Goal: Information Seeking & Learning: Compare options

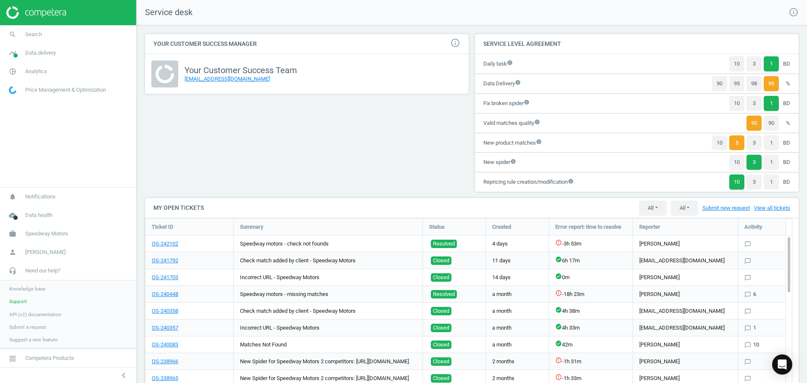
click at [45, 16] on img at bounding box center [36, 12] width 60 height 13
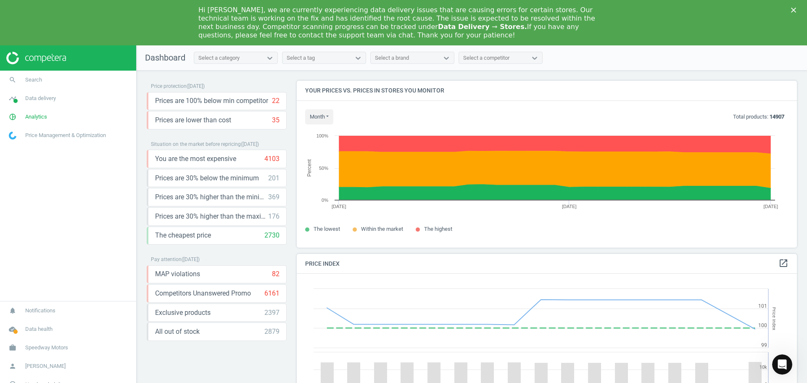
click at [35, 56] on img at bounding box center [36, 58] width 60 height 13
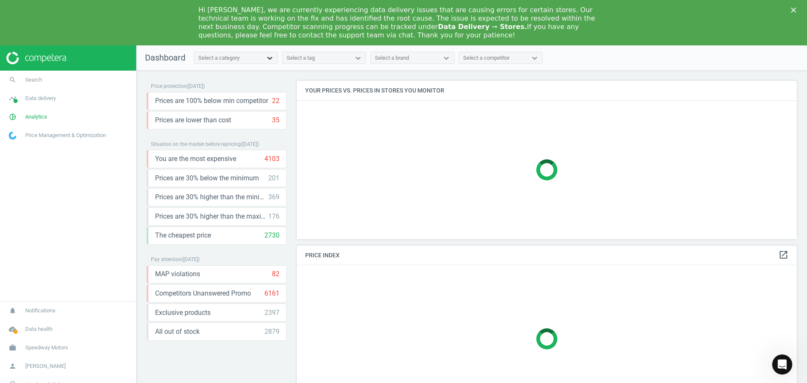
click at [268, 58] on icon at bounding box center [270, 58] width 8 height 8
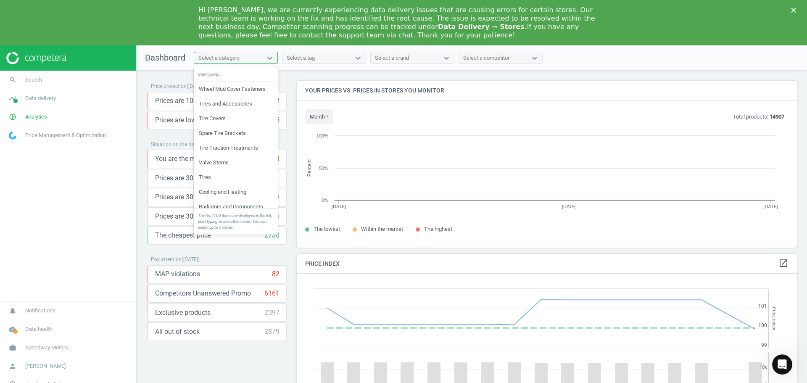
scroll to position [179, 507]
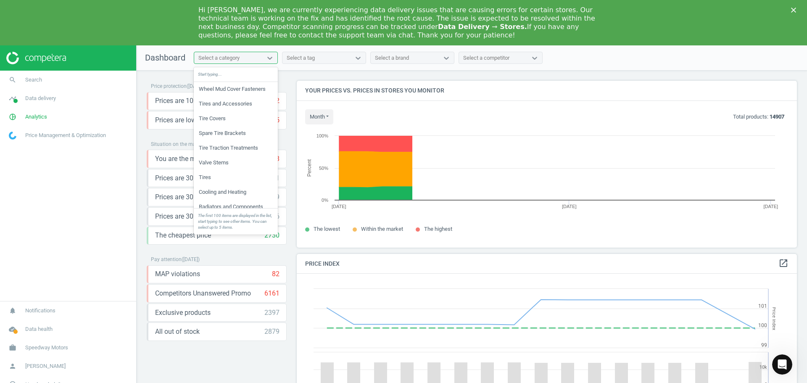
click at [223, 72] on div "Start typing..." at bounding box center [236, 74] width 84 height 15
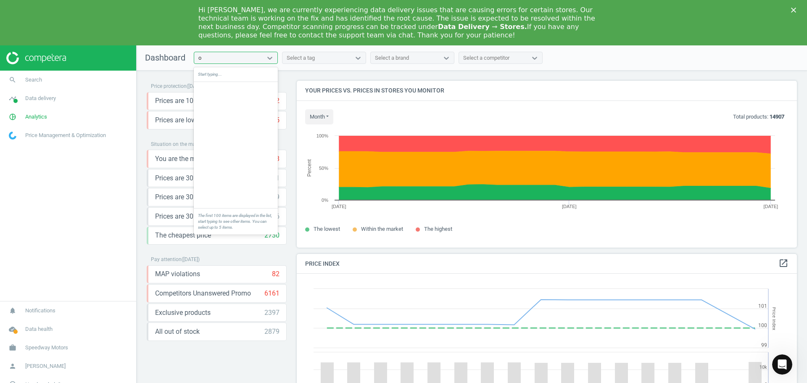
scroll to position [0, 0]
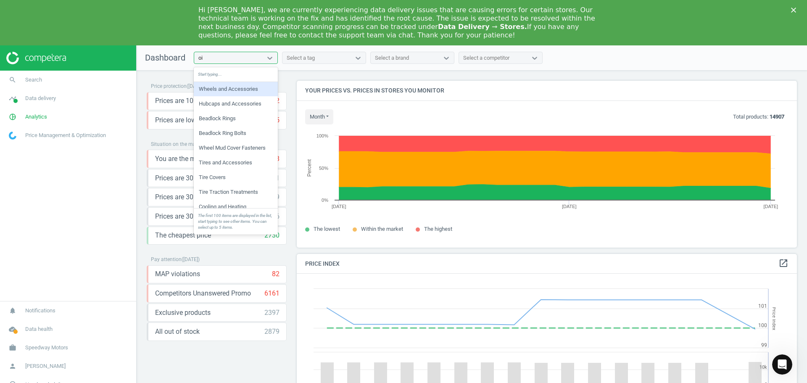
type input "oil"
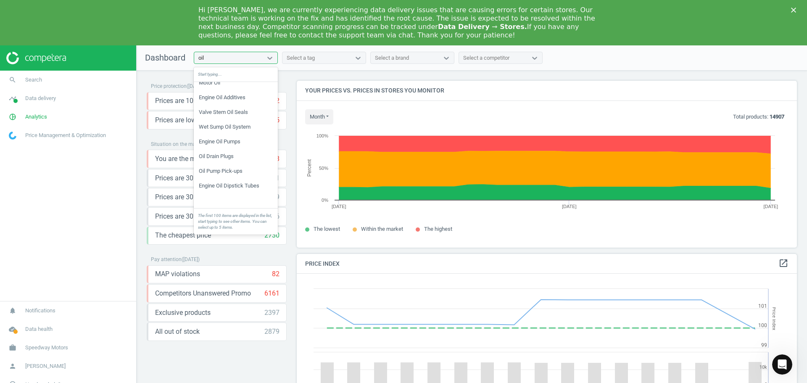
scroll to position [523, 0]
click at [214, 125] on div "Motor Oil" at bounding box center [236, 125] width 84 height 14
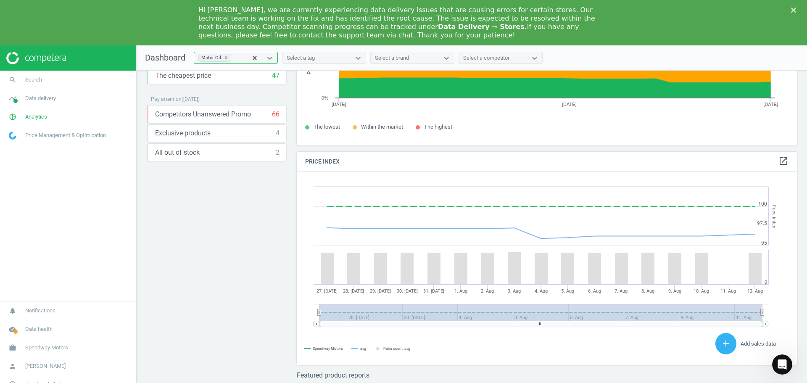
scroll to position [0, 0]
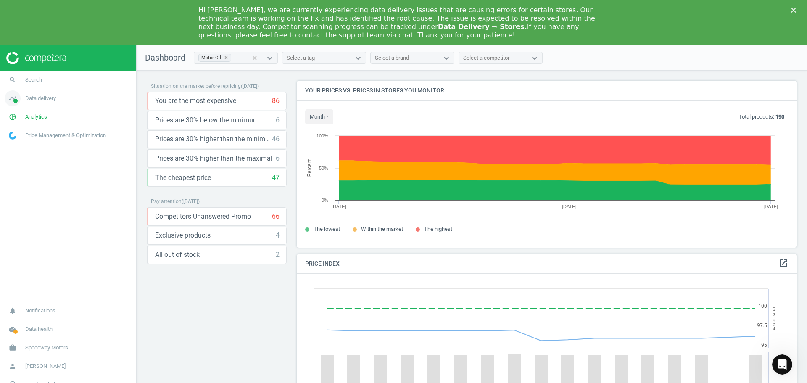
click at [40, 98] on span "Data delivery" at bounding box center [40, 99] width 31 height 8
click at [18, 164] on span "Stores" at bounding box center [16, 167] width 14 height 7
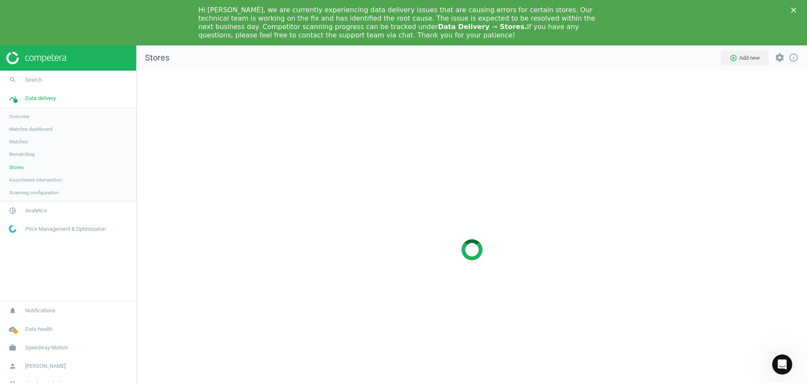
scroll to position [371, 683]
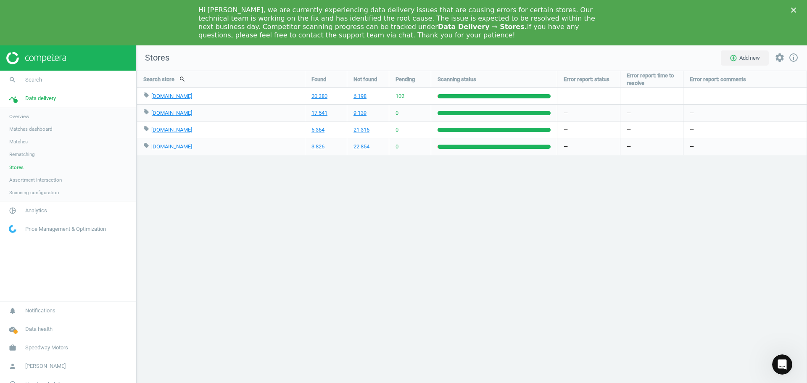
click at [400, 96] on span "102" at bounding box center [399, 96] width 9 height 8
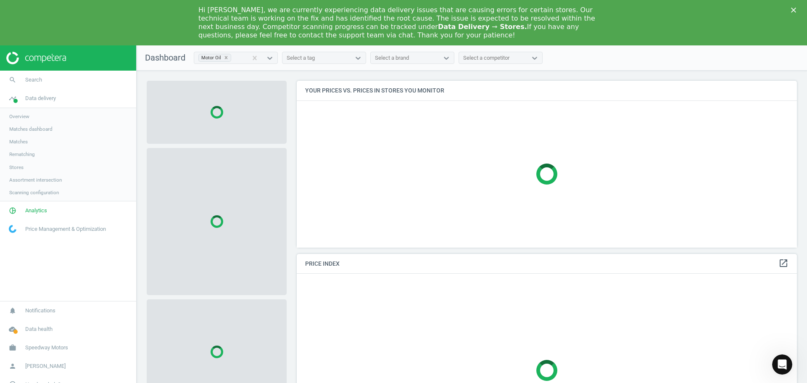
scroll to position [206, 507]
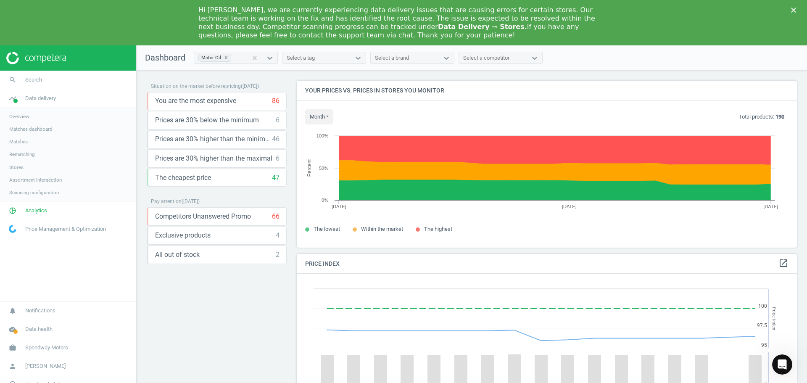
click at [22, 117] on span "Overview" at bounding box center [19, 116] width 20 height 7
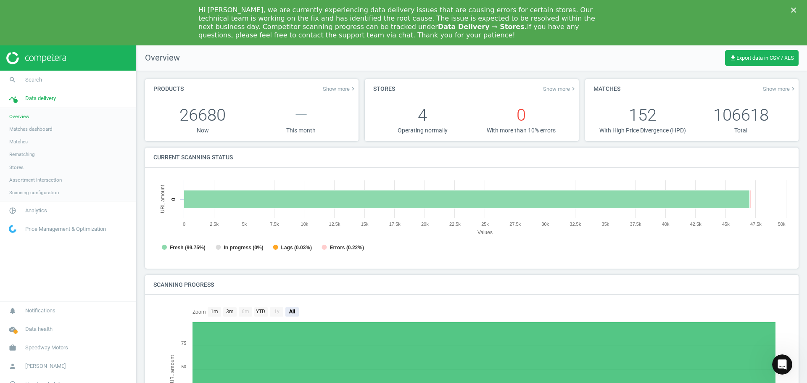
scroll to position [4, 4]
click at [38, 127] on span "Matches dashboard" at bounding box center [30, 129] width 43 height 7
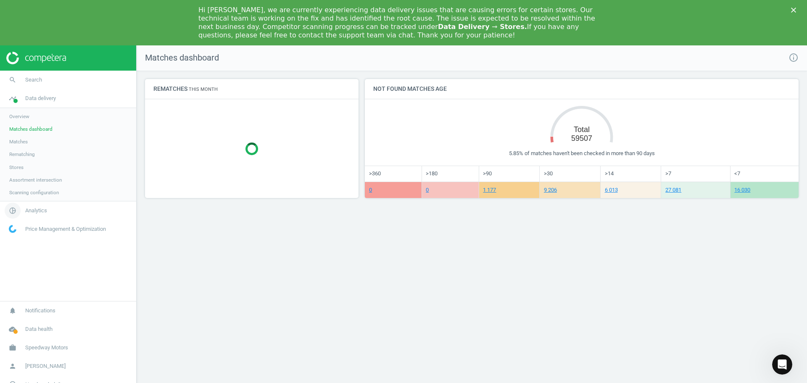
click at [42, 214] on link "pie_chart_outlined Analytics" at bounding box center [68, 210] width 136 height 18
click at [21, 147] on span "Products" at bounding box center [19, 147] width 20 height 7
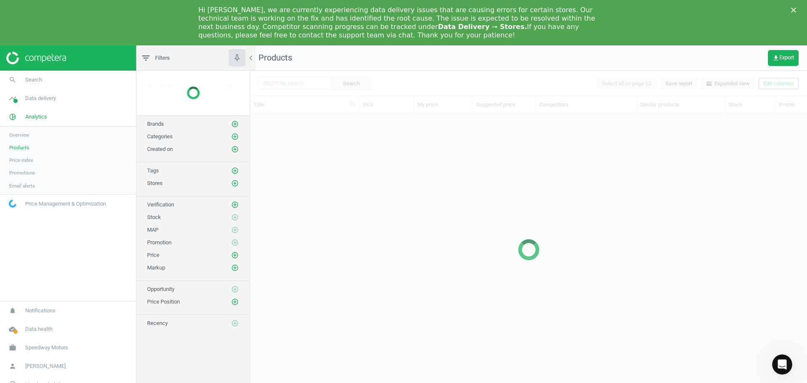
scroll to position [287, 550]
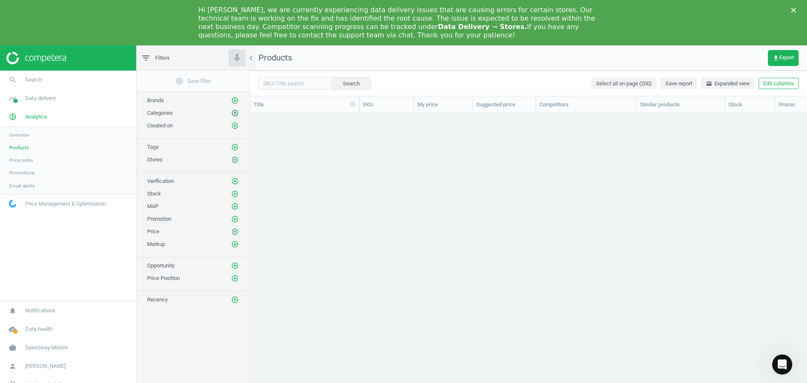
click at [234, 113] on icon "add_circle_outline" at bounding box center [235, 113] width 8 height 8
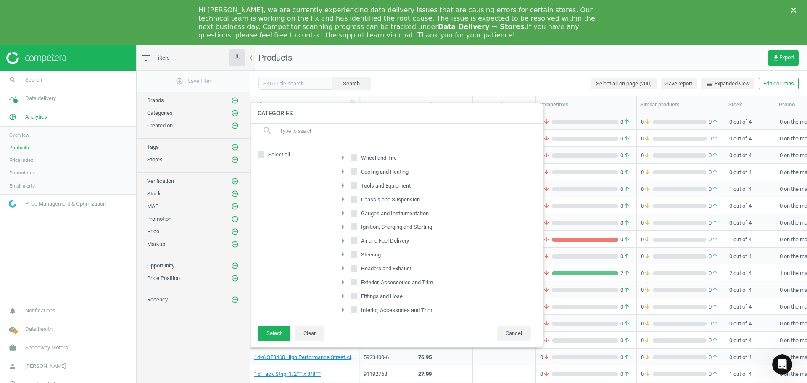
click at [311, 134] on input "text" at bounding box center [408, 130] width 258 height 13
type input "oil"
click at [354, 252] on input "Oil, Fluid, and Additive" at bounding box center [353, 252] width 5 height 5
checkbox input "true"
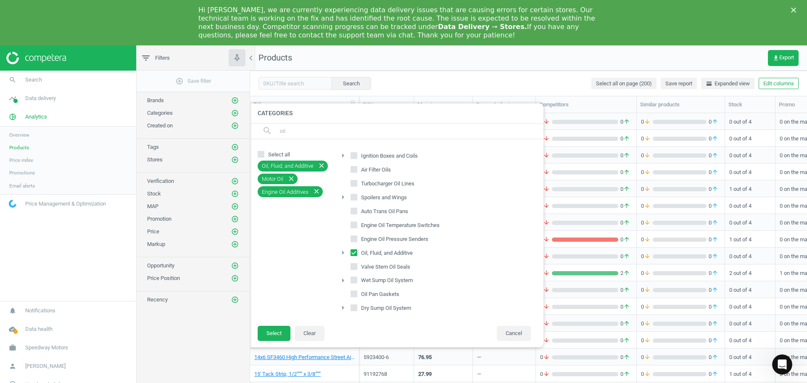
scroll to position [170, 0]
click at [343, 250] on icon "arrow_right" at bounding box center [343, 251] width 10 height 10
click at [359, 277] on input "Engine Oil Additives" at bounding box center [358, 277] width 5 height 5
click at [359, 279] on input "Engine Oil Additives" at bounding box center [358, 277] width 5 height 5
checkbox input "true"
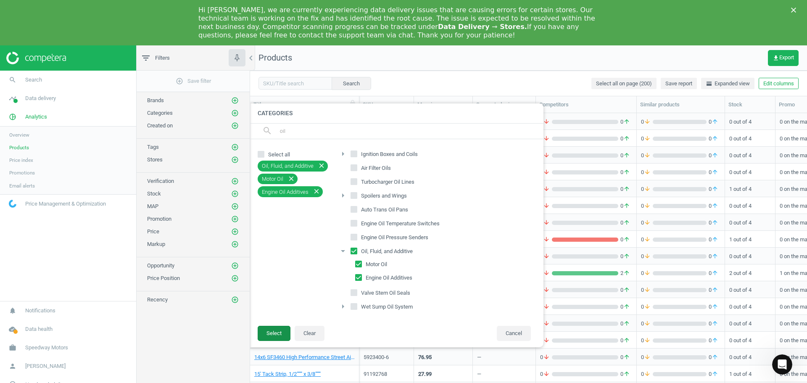
click at [276, 331] on button "Select" at bounding box center [274, 333] width 33 height 15
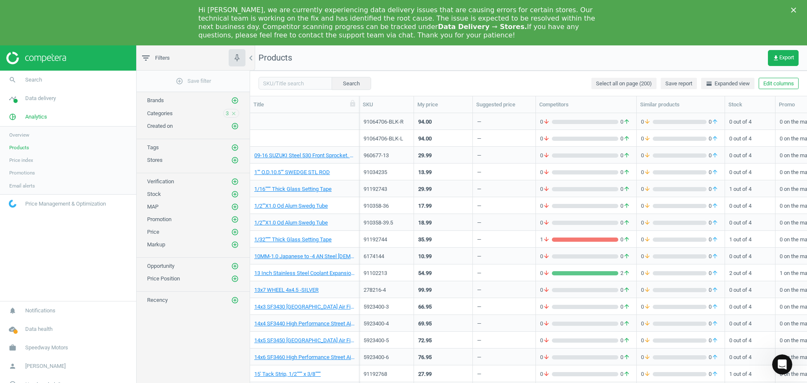
click at [202, 316] on div "add_circle_outline Save filter Brands add_circle_outline Categories 3 close Cre…" at bounding box center [193, 238] width 113 height 334
click at [402, 73] on div "Search Select all on page (200) Save report horizontal_split Expanded view Edit…" at bounding box center [528, 83] width 557 height 25
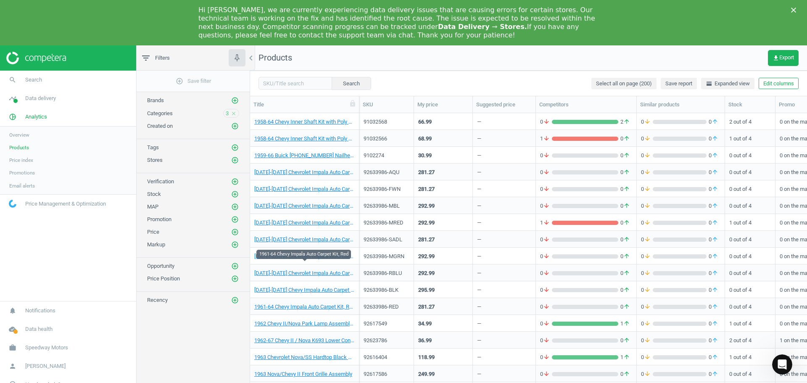
scroll to position [1008, 0]
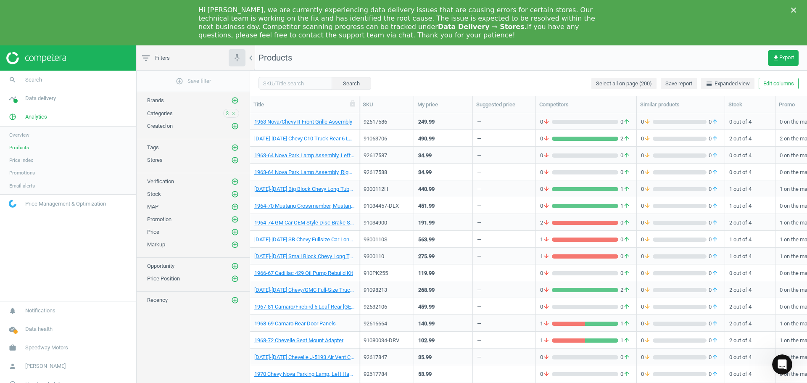
click at [161, 114] on span "Categories" at bounding box center [160, 113] width 26 height 6
click at [657, 29] on div "Hi Jack, we are currently experiencing data delivery issues that are causing er…" at bounding box center [403, 22] width 807 height 39
click at [795, 9] on div "Close" at bounding box center [795, 10] width 8 height 5
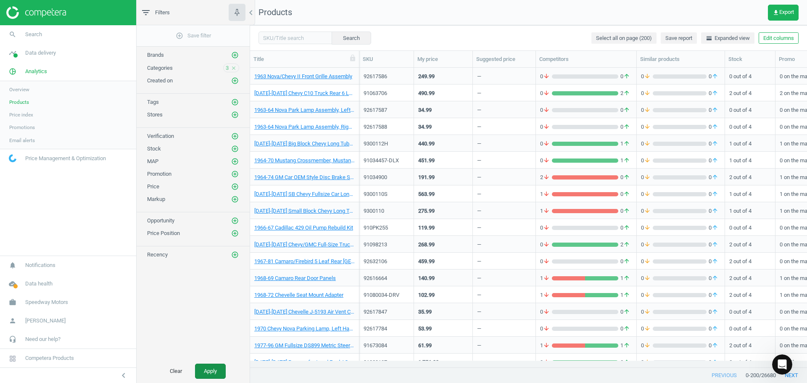
click at [216, 368] on button "Apply" at bounding box center [210, 370] width 31 height 15
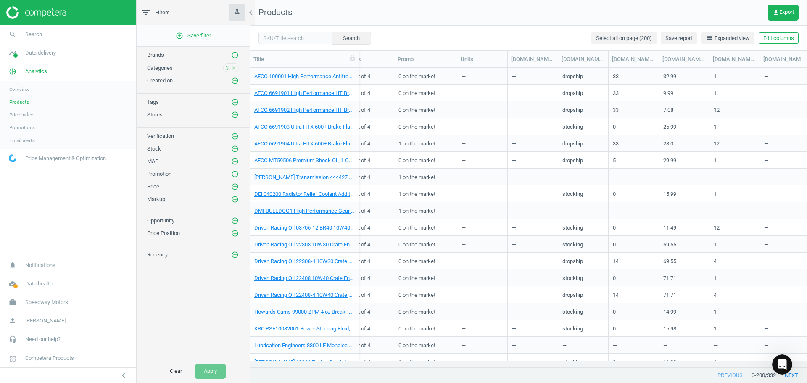
scroll to position [0, 377]
click at [41, 54] on span "Data delivery" at bounding box center [40, 53] width 31 height 8
click at [31, 37] on span "Search" at bounding box center [33, 35] width 17 height 8
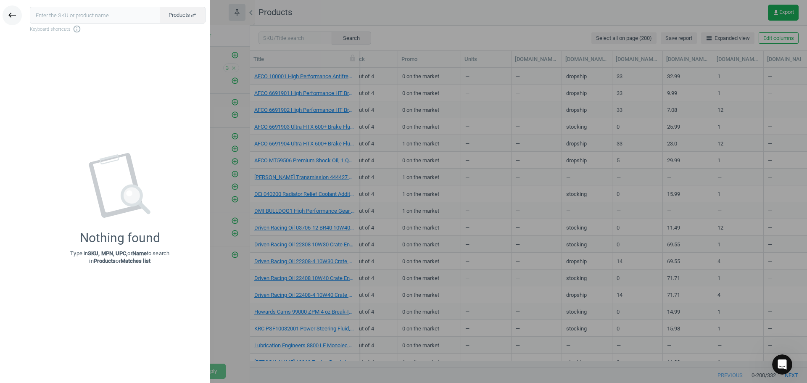
click at [12, 16] on icon "keyboard_backspace" at bounding box center [12, 15] width 10 height 10
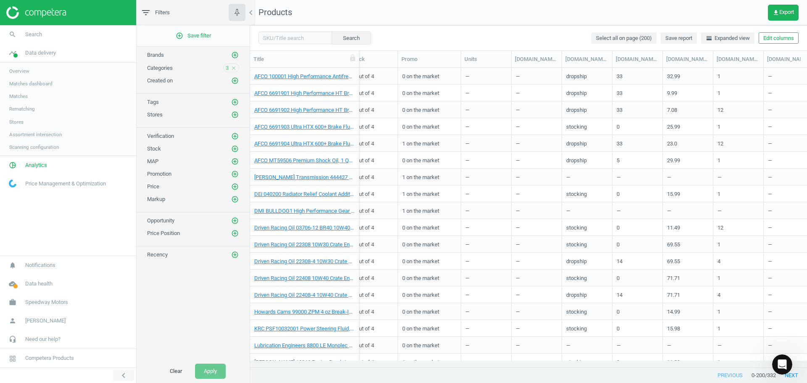
click at [128, 375] on icon "chevron_left" at bounding box center [123, 375] width 10 height 10
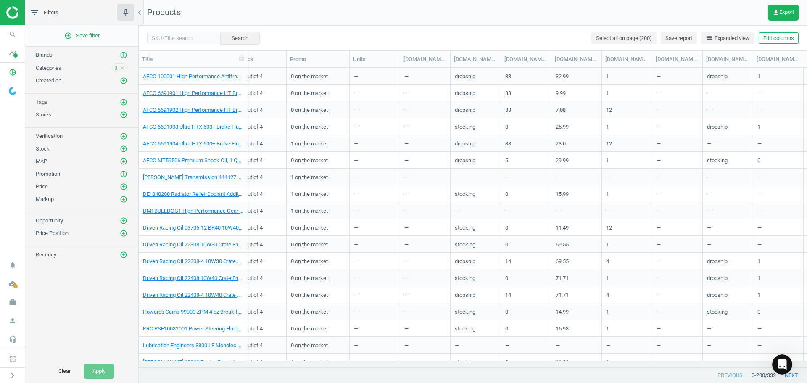
scroll to position [287, 662]
click at [13, 33] on icon "search" at bounding box center [13, 34] width 16 height 16
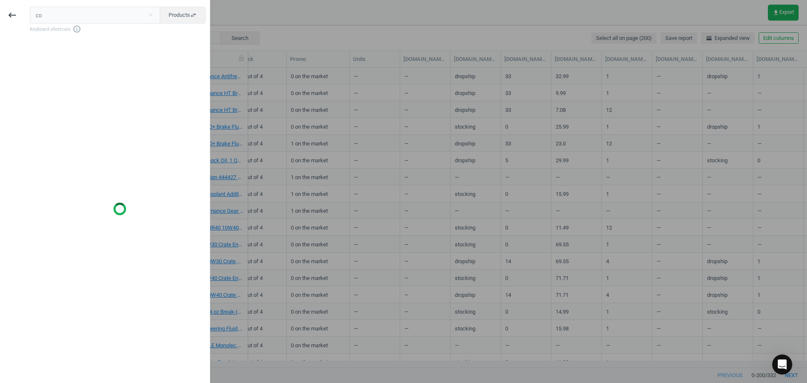
type input "c"
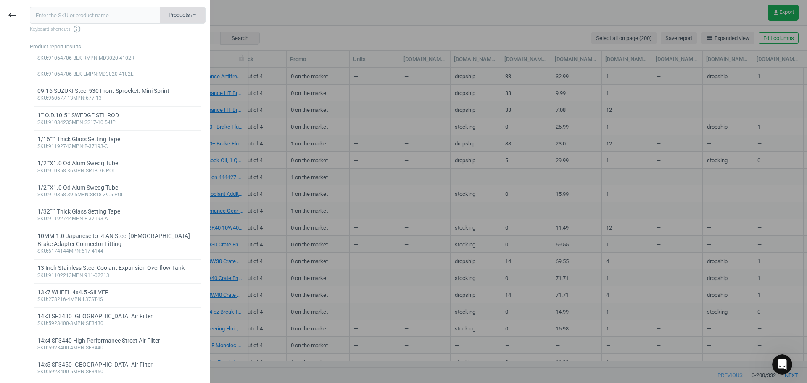
click at [179, 16] on span "Products swap_horiz" at bounding box center [182, 15] width 28 height 8
click at [181, 13] on span "Matches swap_horiz" at bounding box center [183, 15] width 28 height 8
click at [182, 16] on span "Products swap_horiz" at bounding box center [182, 15] width 28 height 8
click at [182, 16] on span "Matches swap_horiz" at bounding box center [183, 15] width 28 height 8
click at [271, 12] on div at bounding box center [403, 191] width 807 height 383
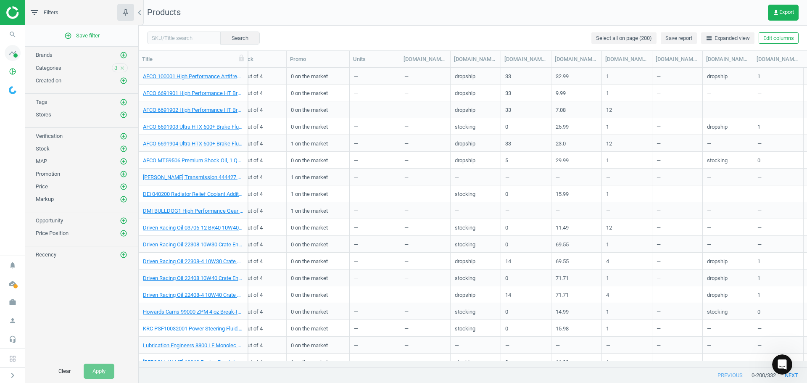
click at [12, 53] on icon "timeline" at bounding box center [13, 53] width 16 height 16
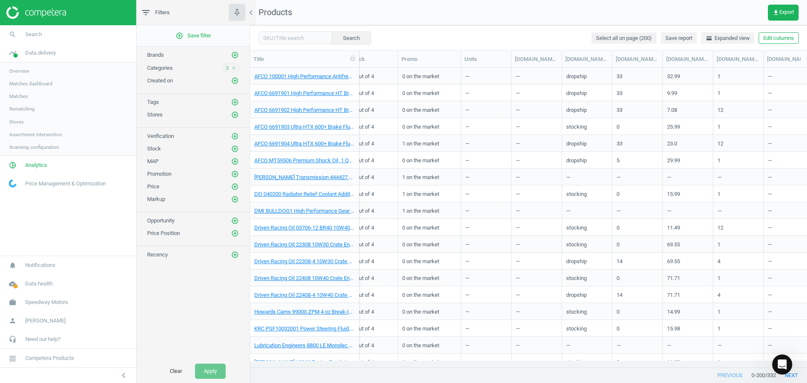
scroll to position [287, 550]
click at [34, 168] on span "Analytics" at bounding box center [36, 165] width 22 height 8
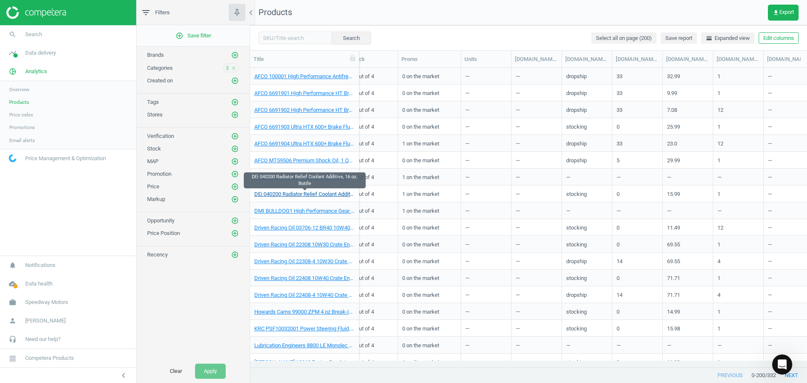
click at [292, 194] on link "DEi 040200 Radiator Relief Coolant Additive, 16 oz. Bottle" at bounding box center [304, 194] width 100 height 8
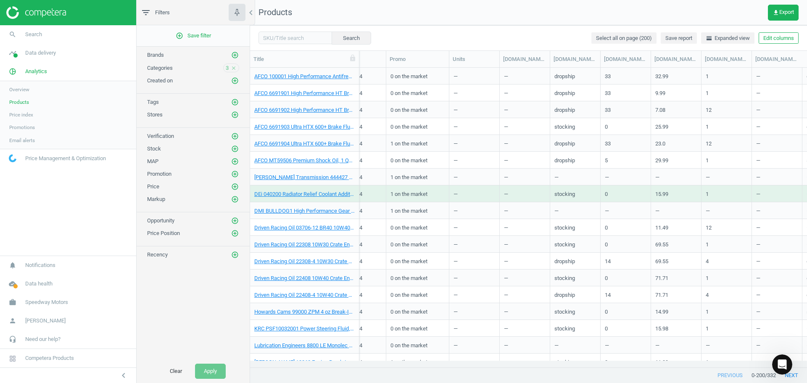
scroll to position [0, 391]
click at [457, 75] on div "—" at bounding box center [472, 75] width 42 height 15
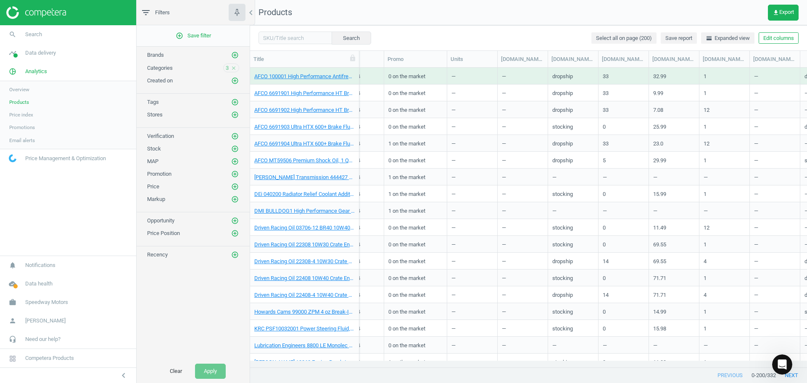
click at [451, 77] on div "—" at bounding box center [472, 75] width 42 height 15
click at [454, 76] on div "—" at bounding box center [472, 75] width 42 height 15
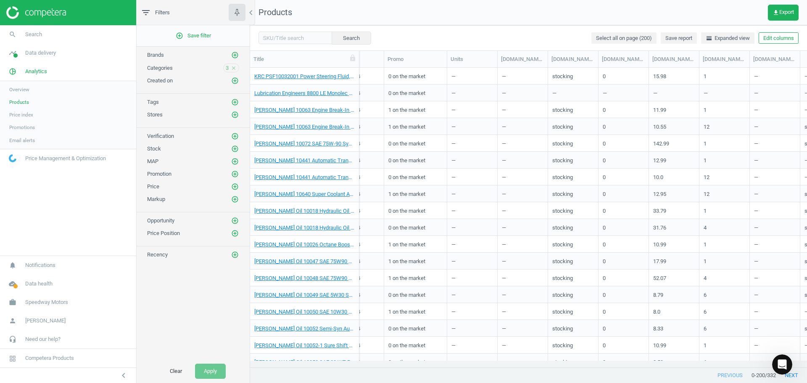
scroll to position [588, 0]
click at [312, 211] on link "Lucas Oil 10252 SAE 20W50 Engine Oil, Case" at bounding box center [304, 211] width 100 height 8
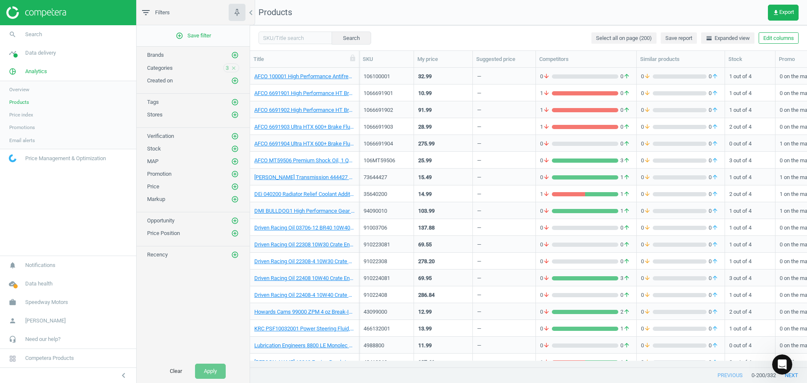
click at [26, 115] on span "Price index" at bounding box center [21, 114] width 24 height 7
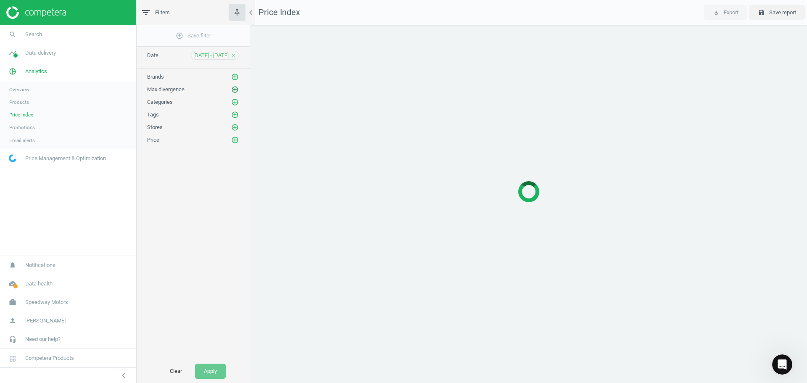
click at [234, 90] on icon "add_circle_outline" at bounding box center [235, 90] width 8 height 8
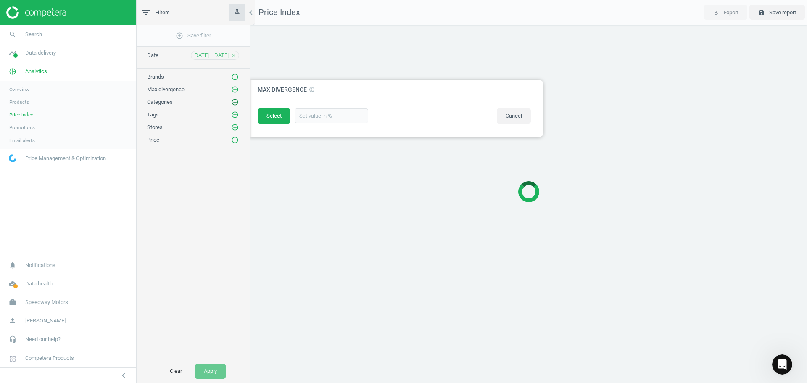
click at [234, 101] on icon "add_circle_outline" at bounding box center [235, 102] width 8 height 8
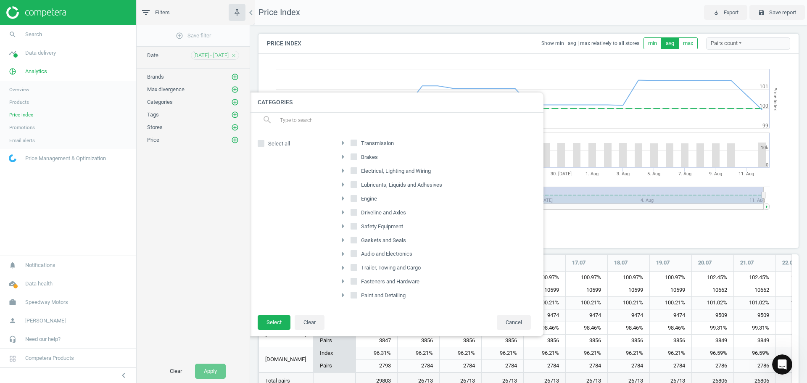
click at [356, 186] on input "Lubricants, Liquids and Adhesives" at bounding box center [353, 183] width 5 height 5
checkbox input "true"
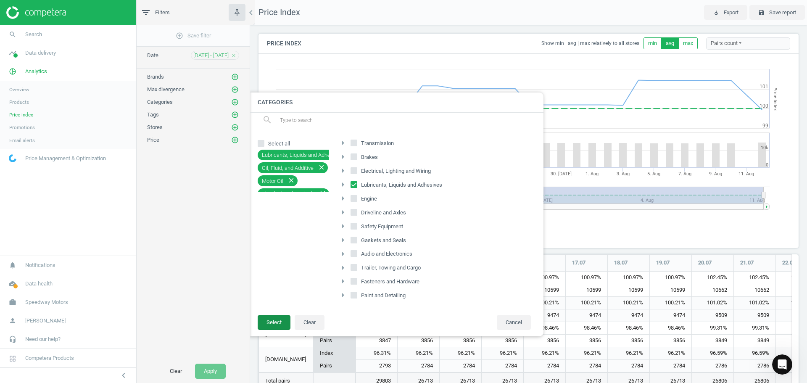
click at [281, 324] on button "Select" at bounding box center [274, 322] width 33 height 15
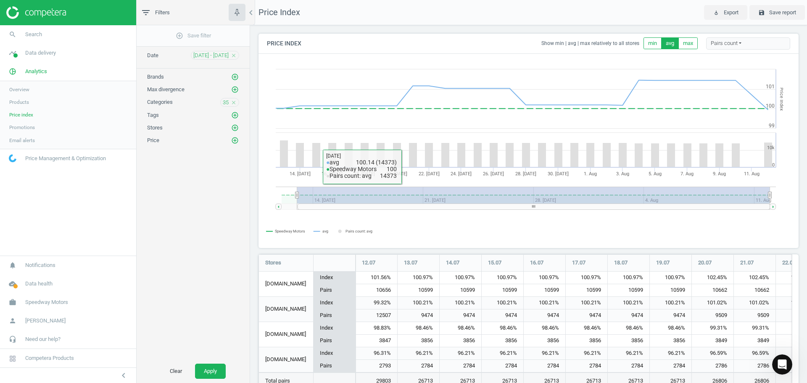
scroll to position [31, 0]
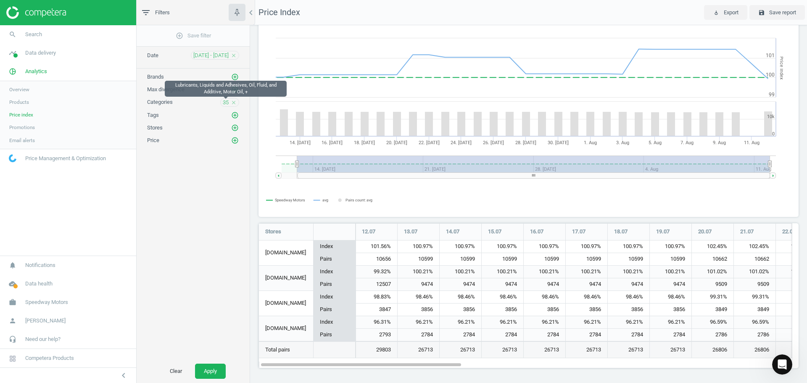
click at [226, 102] on span "35" at bounding box center [226, 103] width 6 height 8
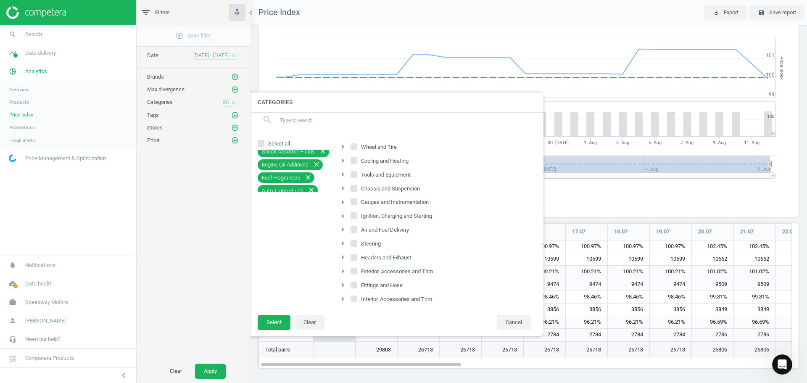
scroll to position [0, 0]
click at [261, 142] on input "Select all" at bounding box center [260, 142] width 5 height 5
checkbox input "true"
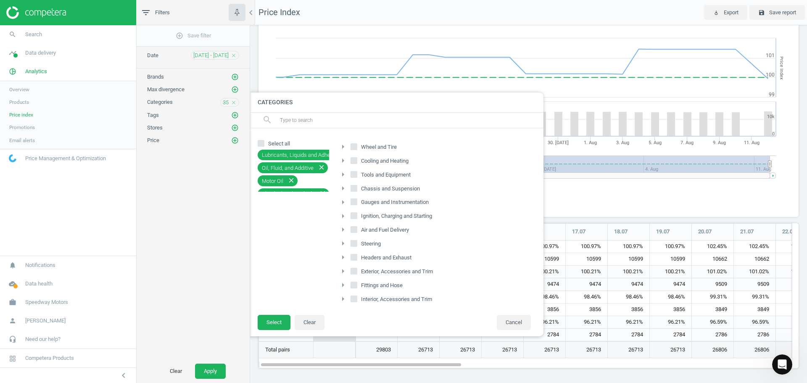
checkbox input "true"
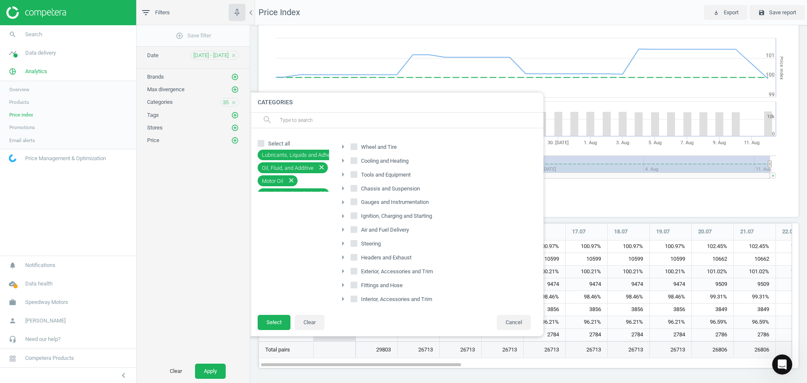
checkbox input "true"
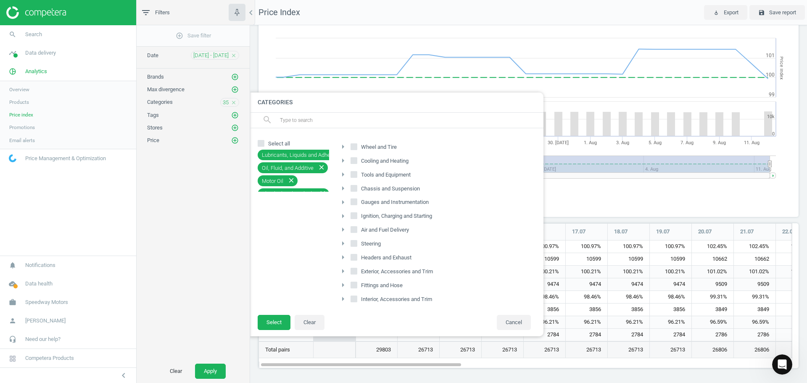
checkbox input "true"
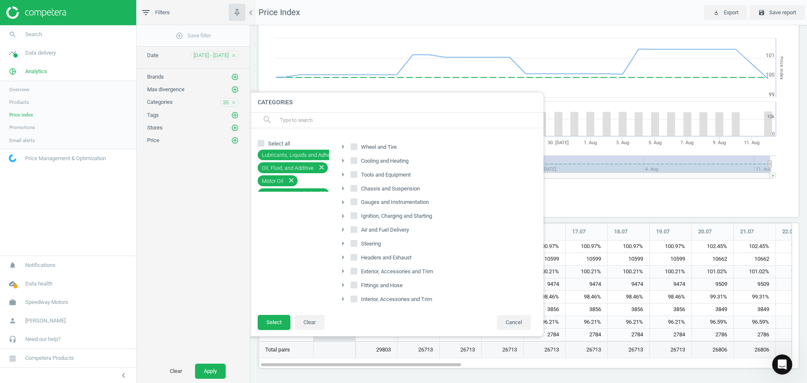
checkbox input "true"
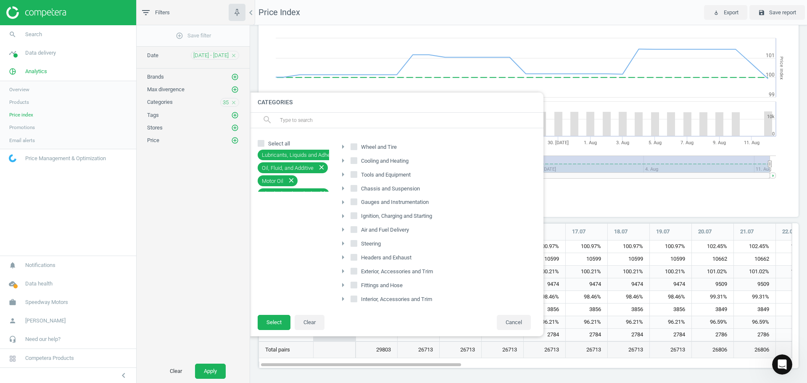
checkbox input "true"
click at [261, 142] on input "Select all" at bounding box center [260, 142] width 5 height 5
checkbox input "false"
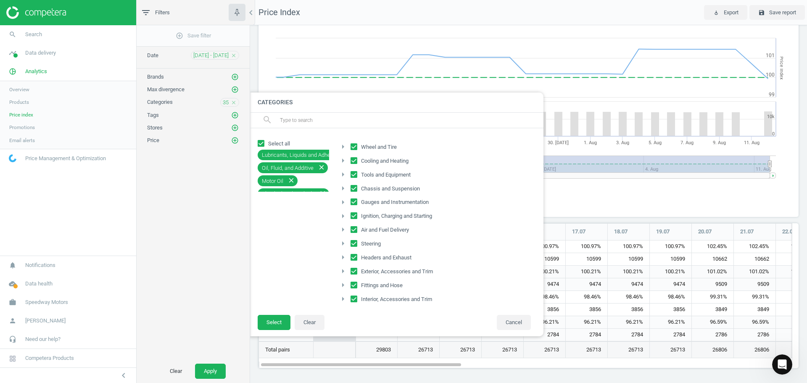
checkbox input "false"
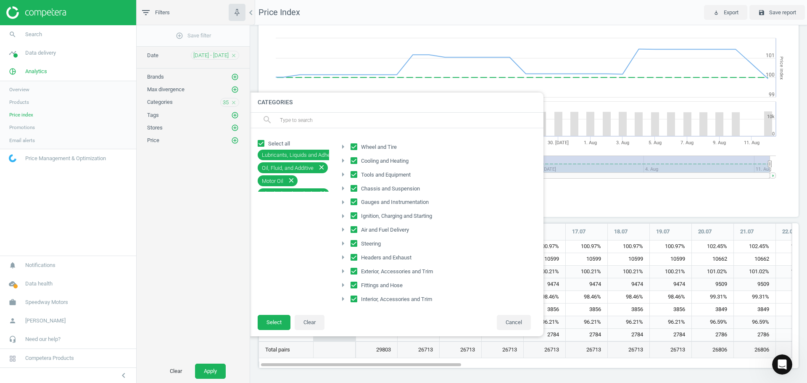
checkbox input "false"
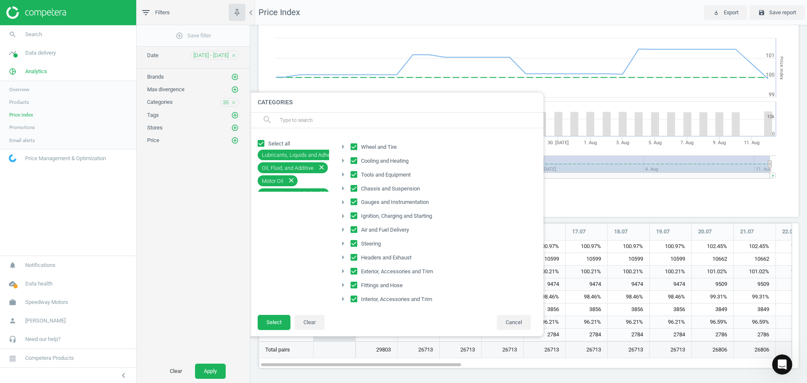
checkbox input "false"
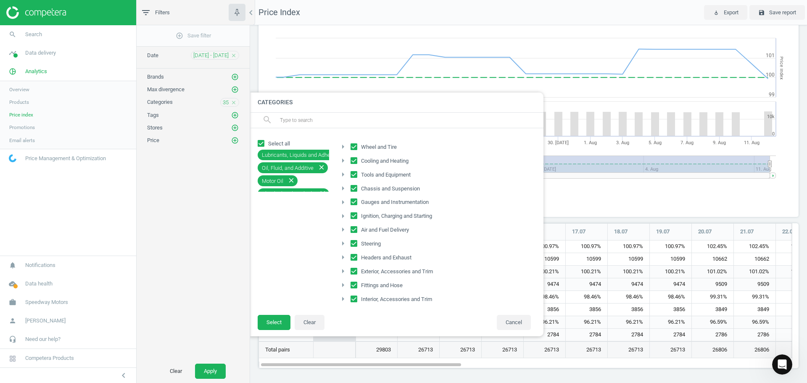
checkbox input "false"
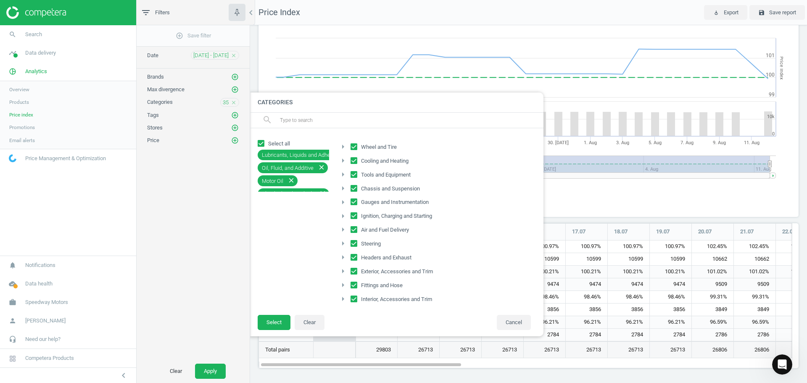
checkbox input "false"
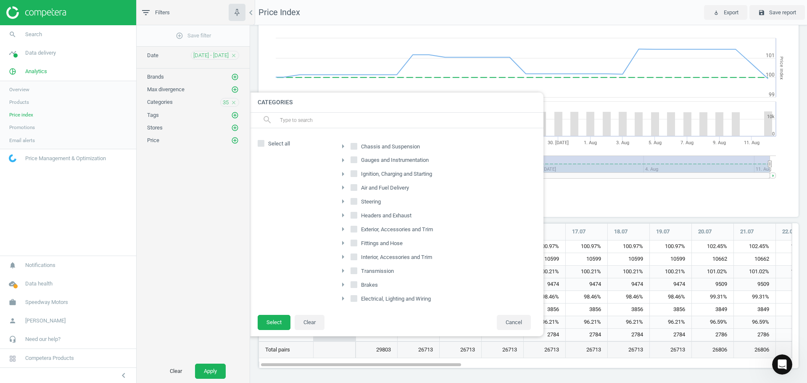
scroll to position [126, 0]
click at [312, 119] on input "text" at bounding box center [408, 119] width 258 height 13
type input "oil"
click at [343, 241] on icon "arrow_right" at bounding box center [343, 242] width 10 height 10
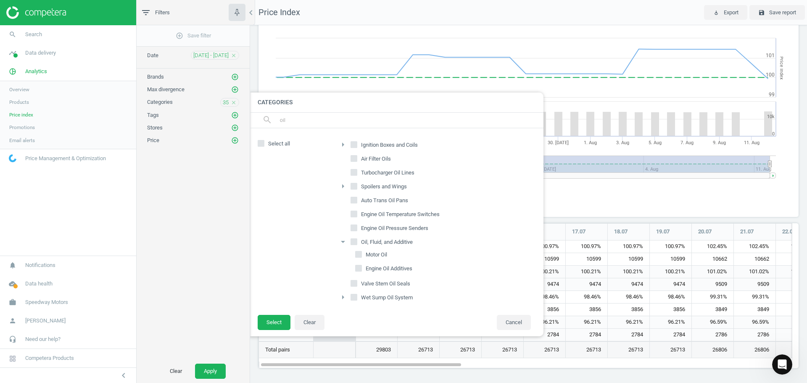
click at [359, 256] on input "Motor Oil" at bounding box center [358, 254] width 5 height 5
checkbox input "true"
click at [360, 268] on input "Engine Oil Additives" at bounding box center [358, 268] width 5 height 5
checkbox input "true"
click at [277, 319] on button "Select" at bounding box center [274, 322] width 33 height 15
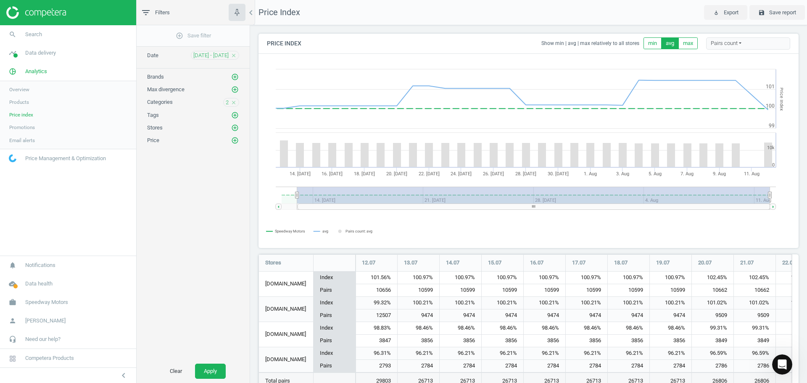
scroll to position [31, 0]
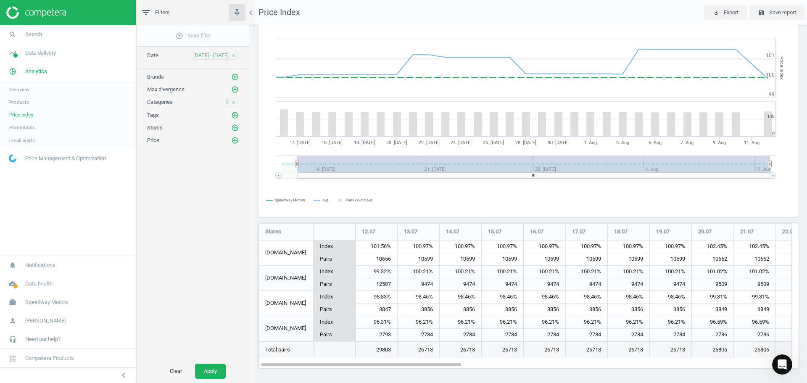
click at [25, 205] on nav "search Search timeline Data delivery Overview Matches dashboard Matches Rematch…" at bounding box center [68, 140] width 136 height 230
click at [39, 59] on link "timeline Data delivery" at bounding box center [68, 53] width 136 height 18
click at [16, 123] on span "Stores" at bounding box center [16, 121] width 14 height 7
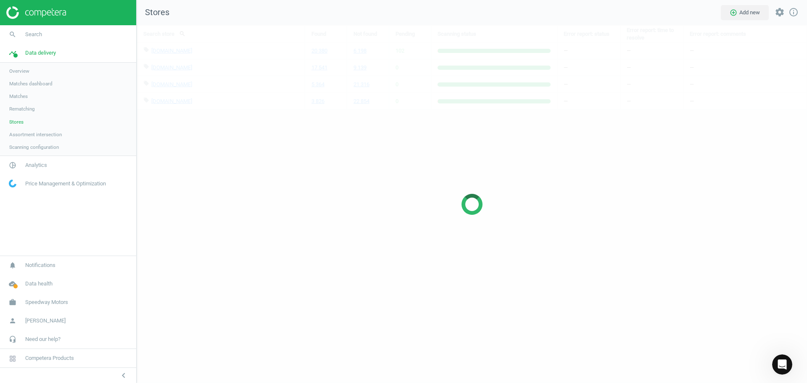
scroll to position [371, 683]
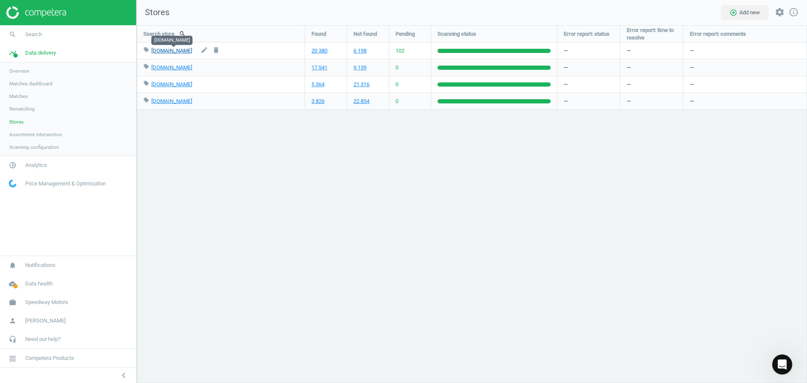
click at [174, 50] on link "summitracing.com" at bounding box center [171, 50] width 41 height 6
click at [321, 50] on link "20 380" at bounding box center [319, 51] width 16 height 8
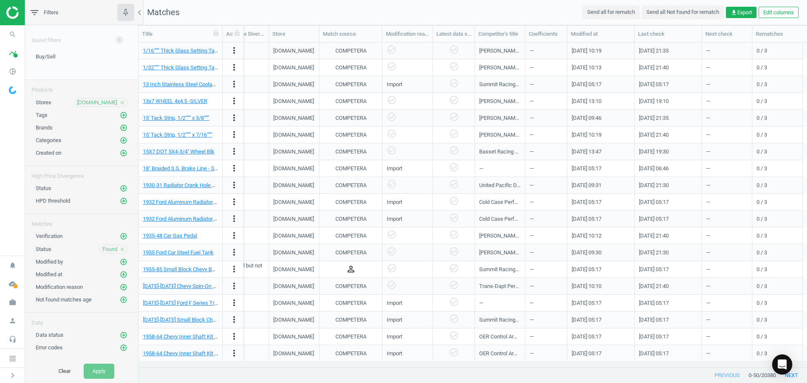
scroll to position [0, 891]
click at [531, 101] on div "—" at bounding box center [545, 101] width 33 height 15
click at [531, 89] on div "—" at bounding box center [545, 84] width 33 height 15
click at [536, 69] on div "—" at bounding box center [545, 67] width 33 height 15
click at [534, 51] on div "—" at bounding box center [545, 50] width 33 height 15
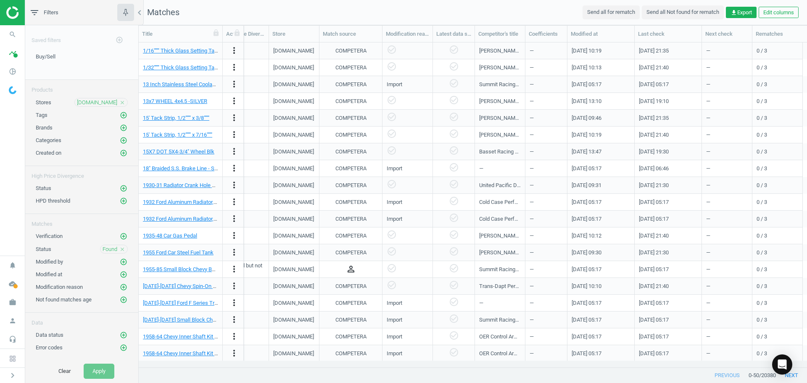
click at [533, 77] on div "—" at bounding box center [545, 84] width 33 height 15
click at [534, 64] on div "—" at bounding box center [545, 67] width 33 height 15
click at [532, 51] on div "—" at bounding box center [545, 50] width 33 height 15
click at [534, 51] on div "—" at bounding box center [545, 50] width 33 height 15
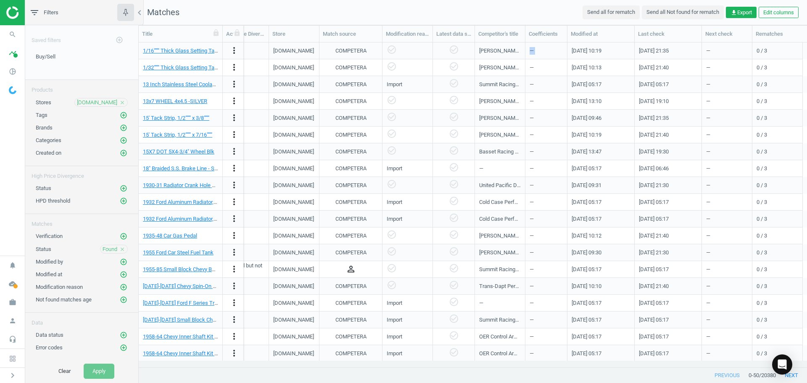
click at [533, 51] on div "—" at bounding box center [545, 50] width 33 height 15
click at [547, 55] on div "—" at bounding box center [545, 50] width 33 height 15
click at [531, 52] on div "—" at bounding box center [545, 50] width 33 height 15
drag, startPoint x: 548, startPoint y: 52, endPoint x: 507, endPoint y: 51, distance: 40.3
click at [525, 51] on div "91192743 https://www.summitracing.com/parts/bdr-b-37193-c help_outline — — MATC…" at bounding box center [77, 50] width 1449 height 17
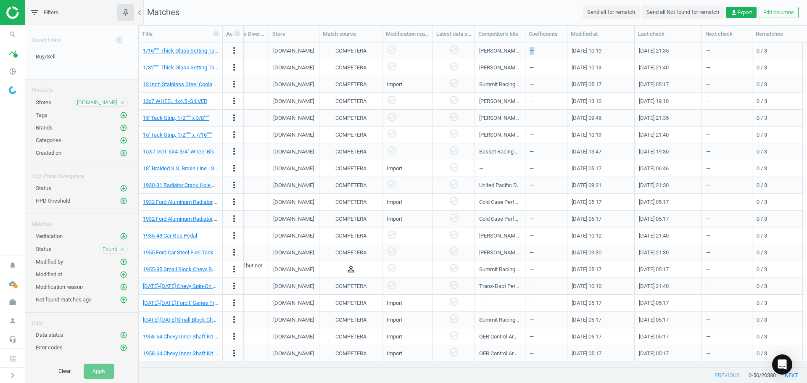
click at [550, 53] on div "—" at bounding box center [545, 50] width 33 height 15
click at [540, 65] on div "—" at bounding box center [545, 67] width 33 height 15
click at [230, 50] on icon "more_vert" at bounding box center [234, 50] width 10 height 10
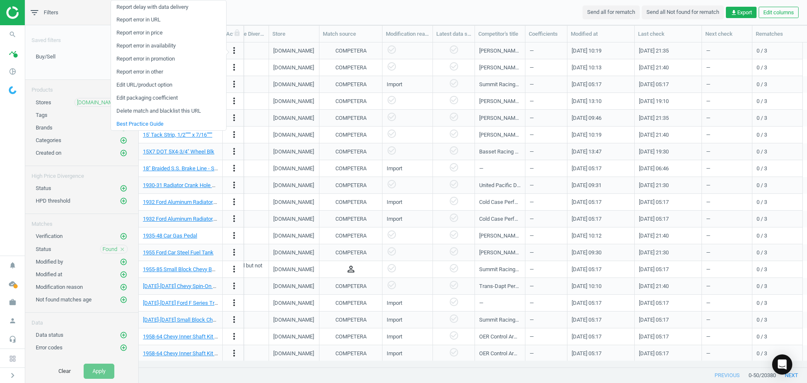
click at [161, 98] on link "Edit packaging coefficient" at bounding box center [168, 98] width 115 height 13
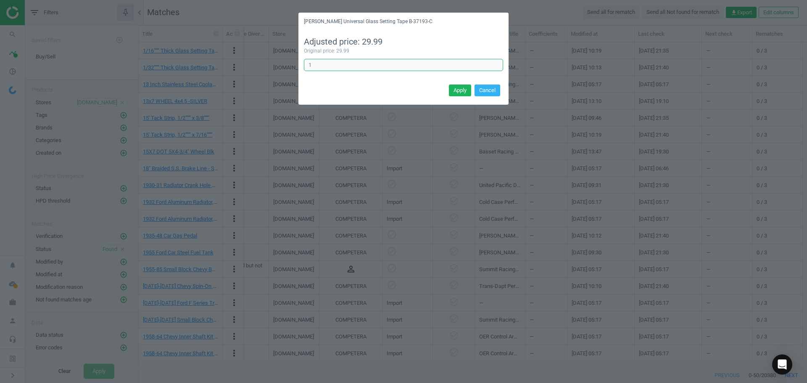
click at [318, 68] on input "1" at bounding box center [403, 65] width 199 height 13
type input "1"
type input "12"
click at [496, 89] on button "Cancel" at bounding box center [487, 90] width 26 height 12
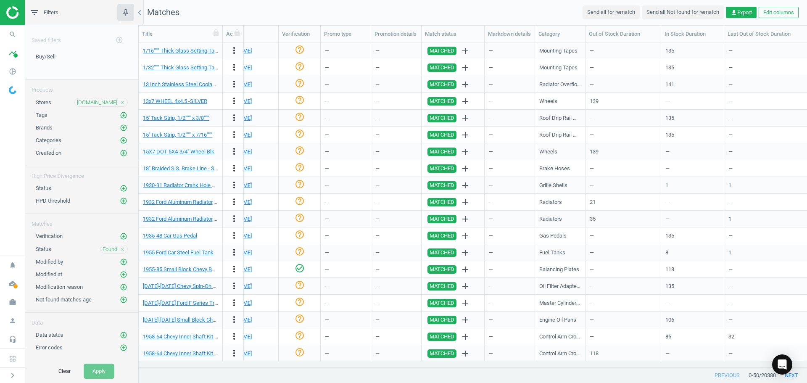
scroll to position [0, 0]
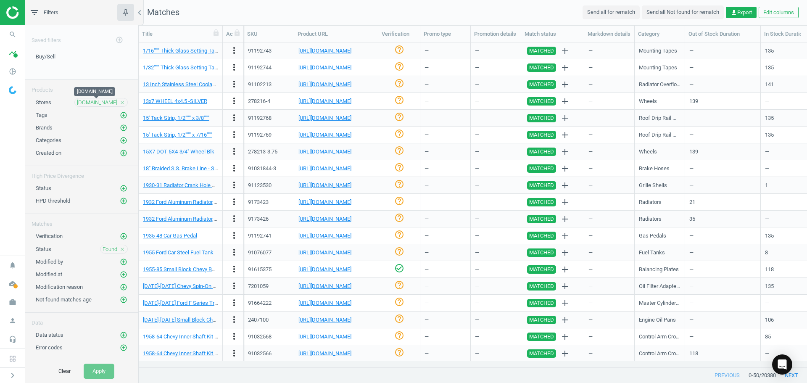
click at [91, 105] on span "summitracing.com" at bounding box center [97, 103] width 40 height 8
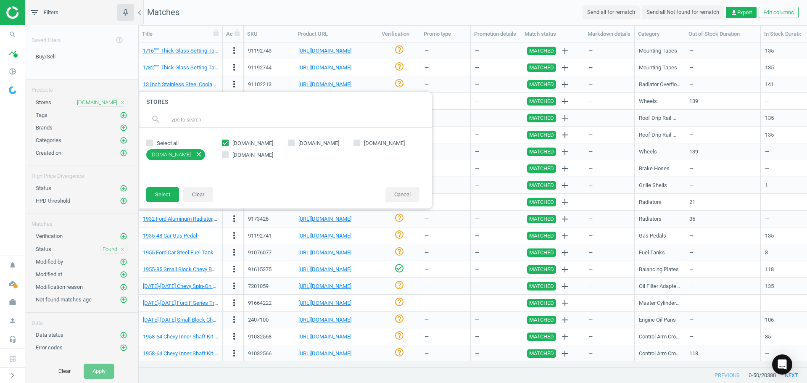
click at [149, 142] on input "Select all" at bounding box center [149, 142] width 5 height 5
checkbox input "true"
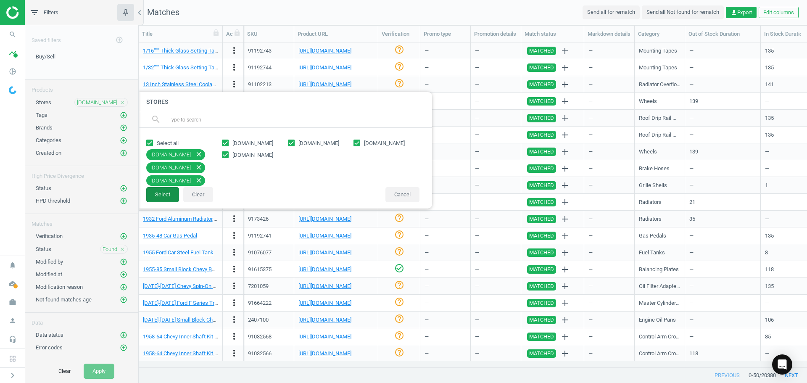
click at [159, 193] on button "Select" at bounding box center [162, 194] width 33 height 15
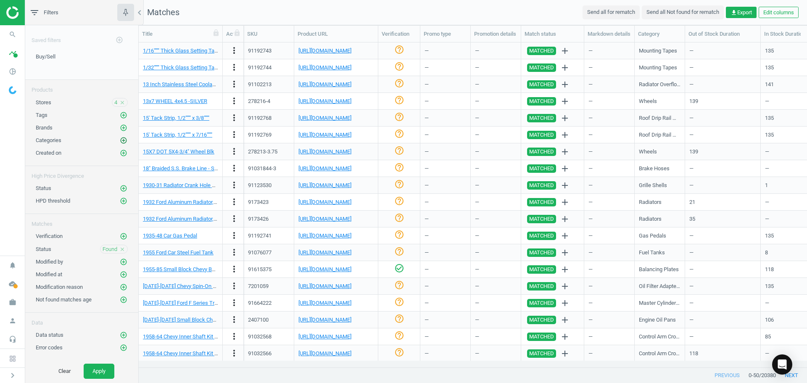
click at [124, 139] on icon "add_circle_outline" at bounding box center [124, 141] width 8 height 8
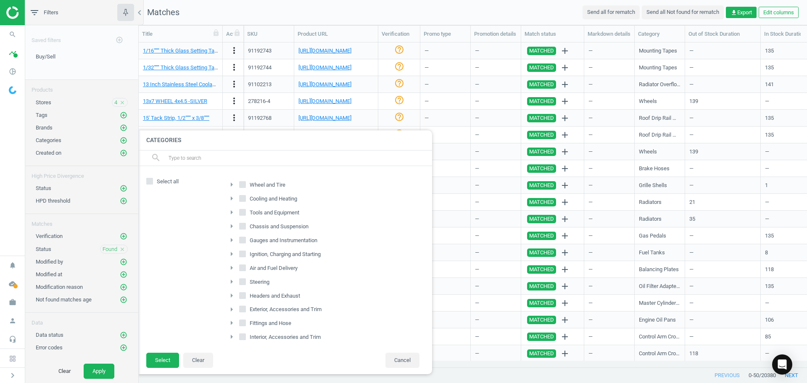
click at [238, 159] on input "text" at bounding box center [297, 157] width 258 height 13
type input "oil"
click at [231, 277] on icon "arrow_right" at bounding box center [231, 277] width 10 height 10
click at [246, 289] on input "Motor Oil" at bounding box center [246, 289] width 5 height 5
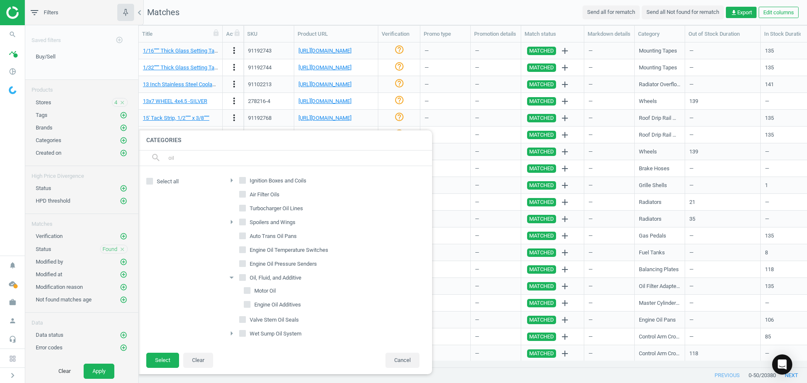
checkbox input "true"
click at [245, 301] on span at bounding box center [247, 304] width 7 height 7
click at [246, 306] on input "Engine Oil Additives" at bounding box center [246, 303] width 5 height 5
checkbox input "true"
click at [158, 359] on button "Select" at bounding box center [162, 359] width 33 height 15
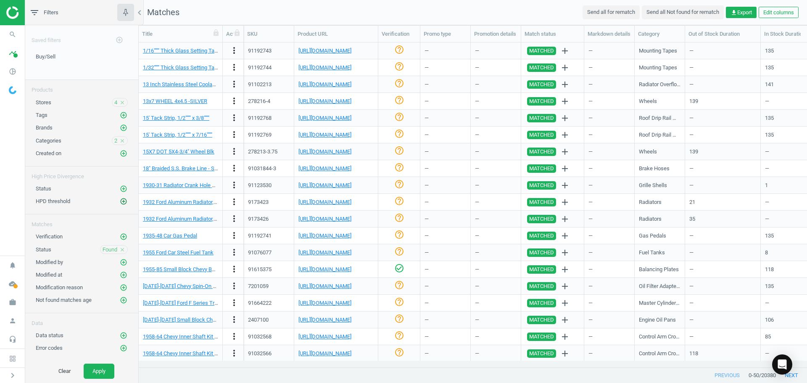
click at [123, 202] on icon "add_circle_outline" at bounding box center [124, 201] width 8 height 8
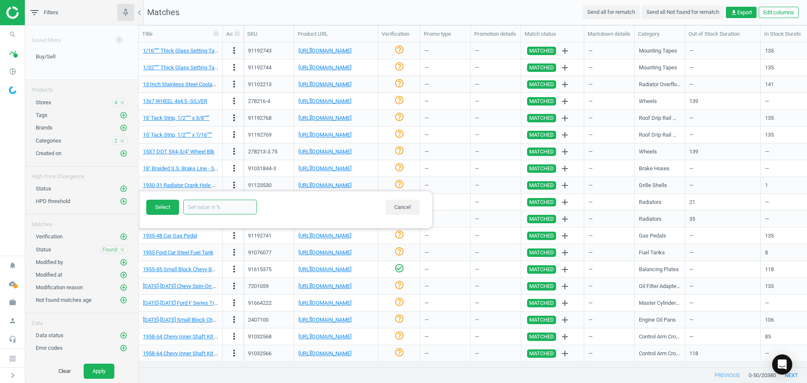
click at [201, 207] on input "text" at bounding box center [220, 207] width 74 height 15
type input "25"
click at [165, 207] on button "Select" at bounding box center [162, 207] width 33 height 15
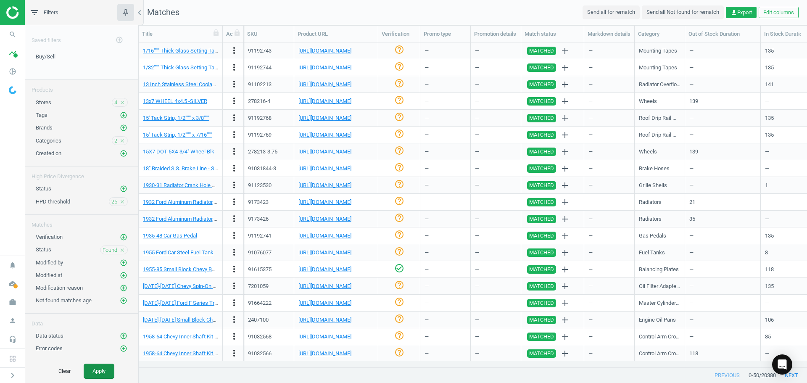
click at [103, 365] on button "Apply" at bounding box center [99, 370] width 31 height 15
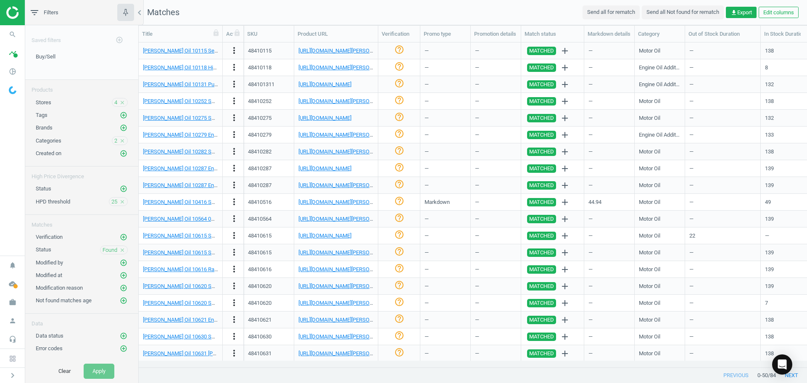
scroll to position [294, 0]
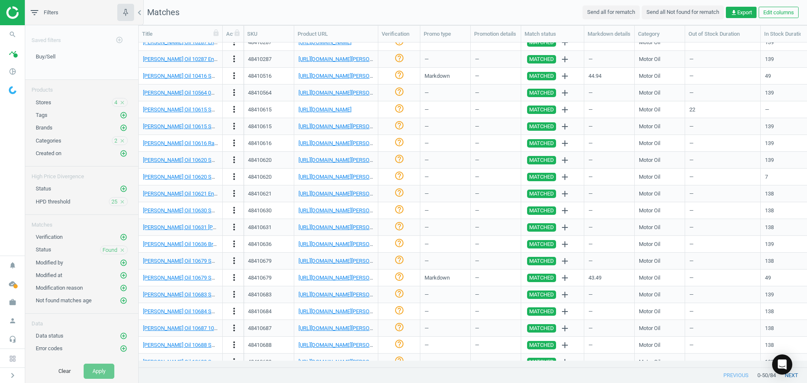
click at [795, 376] on button "next" at bounding box center [790, 375] width 31 height 15
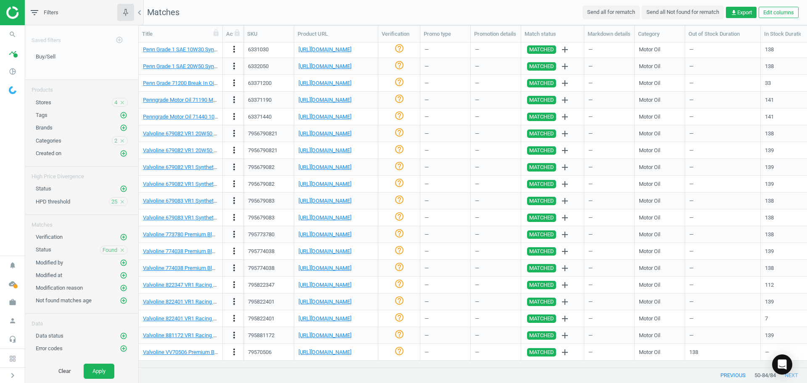
scroll to position [1, 0]
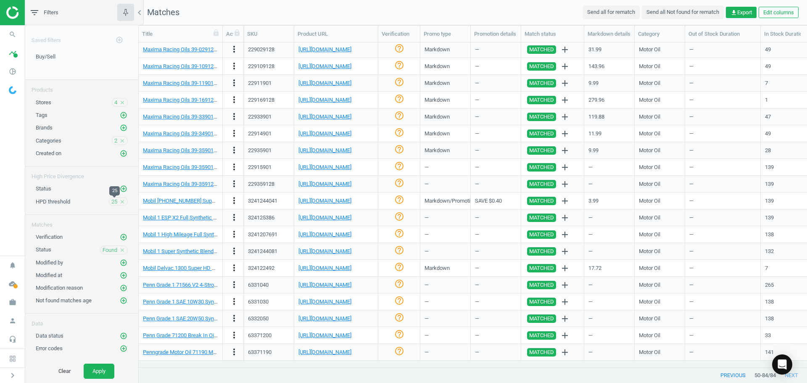
click at [113, 201] on span "25" at bounding box center [114, 202] width 6 height 8
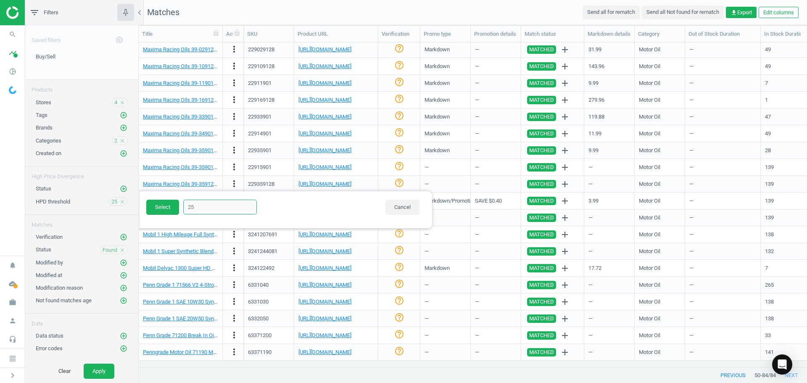
click at [195, 207] on input "25" at bounding box center [220, 207] width 74 height 15
type input "20"
click at [166, 206] on button "Select" at bounding box center [162, 207] width 33 height 15
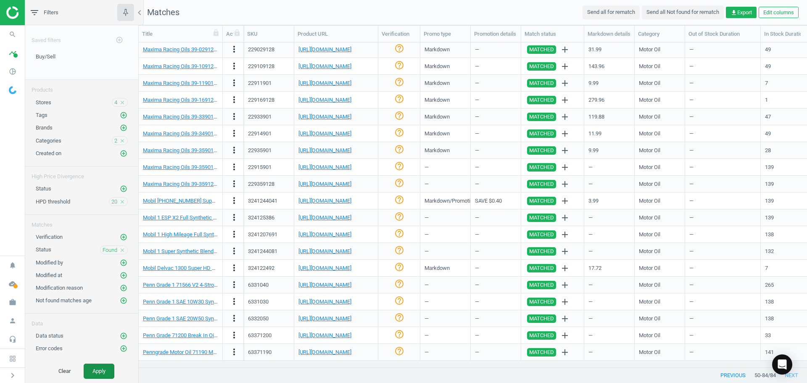
click at [104, 367] on button "Apply" at bounding box center [99, 370] width 31 height 15
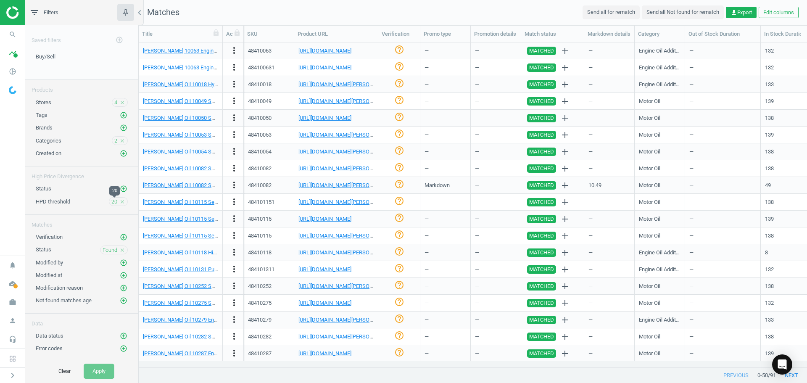
click at [115, 201] on span "20" at bounding box center [114, 202] width 6 height 8
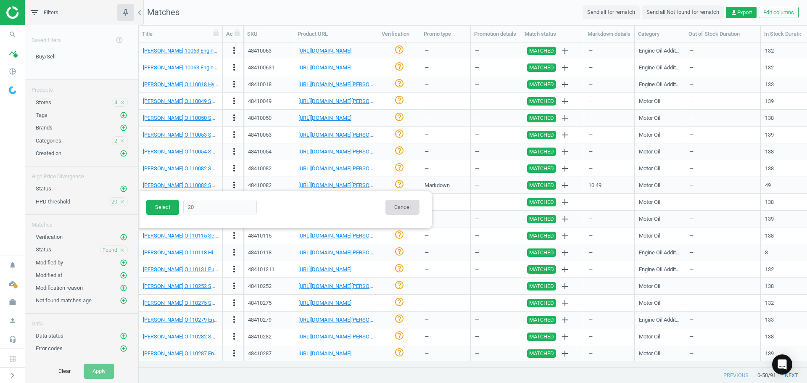
click at [406, 204] on button "Cancel" at bounding box center [402, 207] width 34 height 15
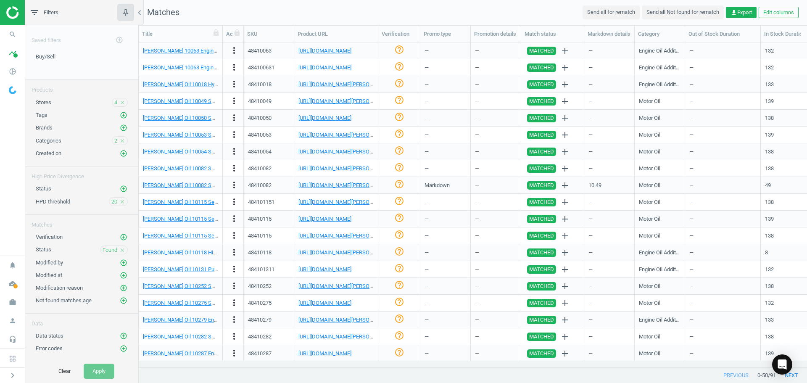
click at [124, 201] on icon "close" at bounding box center [122, 202] width 6 height 6
click at [122, 189] on icon "add_circle_outline" at bounding box center [124, 189] width 8 height 8
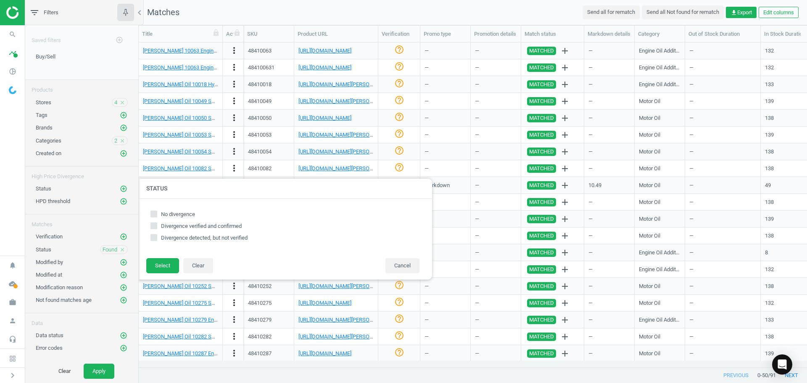
click at [156, 240] on icon at bounding box center [153, 237] width 7 height 7
click at [156, 240] on input "Divergence detected, but not verified" at bounding box center [153, 236] width 5 height 5
checkbox input "true"
click at [162, 267] on button "Select" at bounding box center [162, 265] width 33 height 15
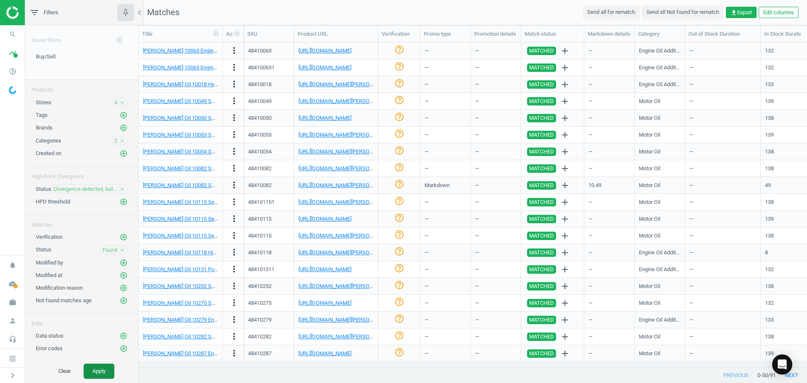
click at [100, 374] on button "Apply" at bounding box center [99, 370] width 31 height 15
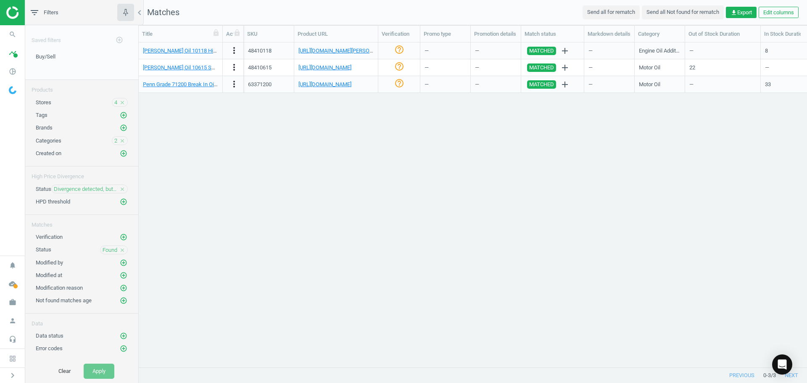
click at [121, 188] on icon "close" at bounding box center [122, 189] width 6 height 6
click at [100, 371] on button "Apply" at bounding box center [99, 370] width 31 height 15
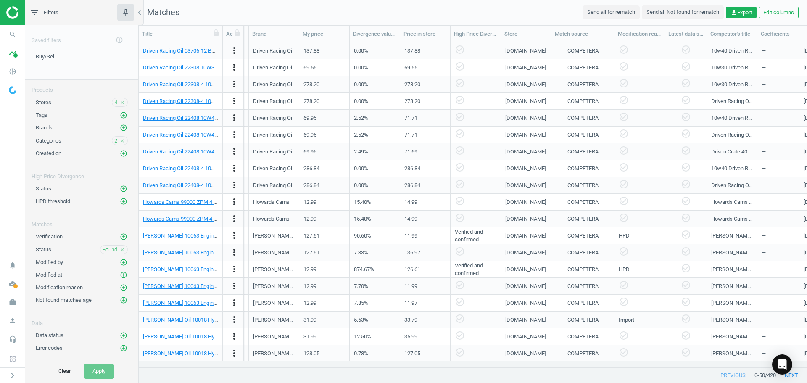
scroll to position [0, 660]
click at [392, 34] on icon at bounding box center [391, 32] width 5 height 7
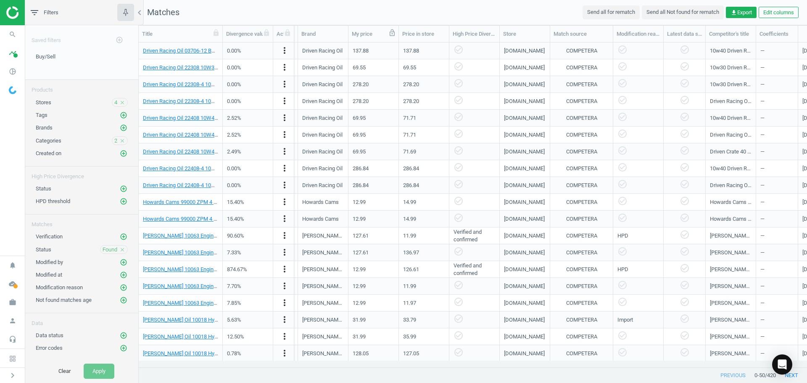
click at [391, 34] on icon at bounding box center [392, 33] width 8 height 8
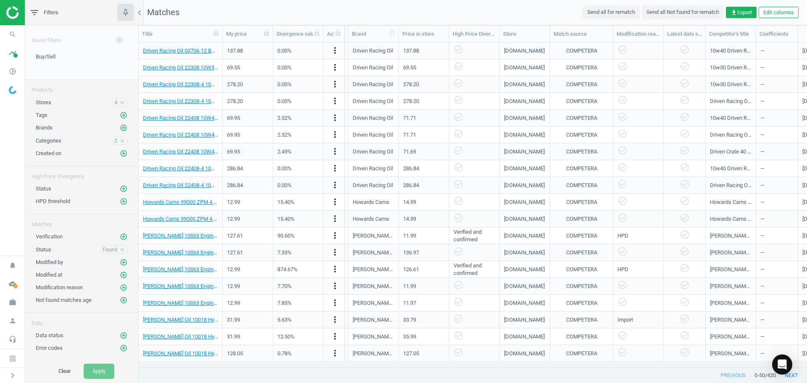
click at [359, 35] on div "Brand" at bounding box center [373, 34] width 43 height 8
click at [315, 34] on icon at bounding box center [316, 32] width 5 height 7
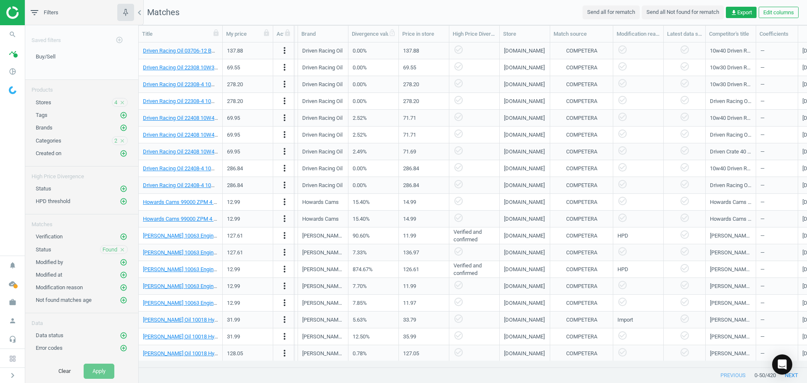
click at [378, 35] on div "Divergence value, %" at bounding box center [373, 34] width 43 height 8
click at [457, 49] on icon "check_circle_outline" at bounding box center [458, 50] width 10 height 10
click at [455, 50] on icon "check_circle_outline" at bounding box center [458, 50] width 10 height 10
click at [458, 50] on icon "check_circle_outline" at bounding box center [458, 50] width 10 height 10
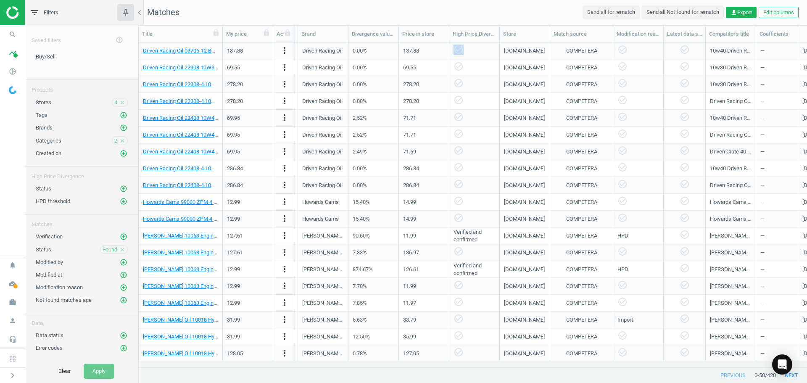
click at [458, 50] on icon "check_circle_outline" at bounding box center [458, 50] width 10 height 10
click at [485, 54] on div "check_circle_outline" at bounding box center [474, 50] width 42 height 15
click at [453, 51] on icon "check_circle_outline" at bounding box center [458, 50] width 10 height 10
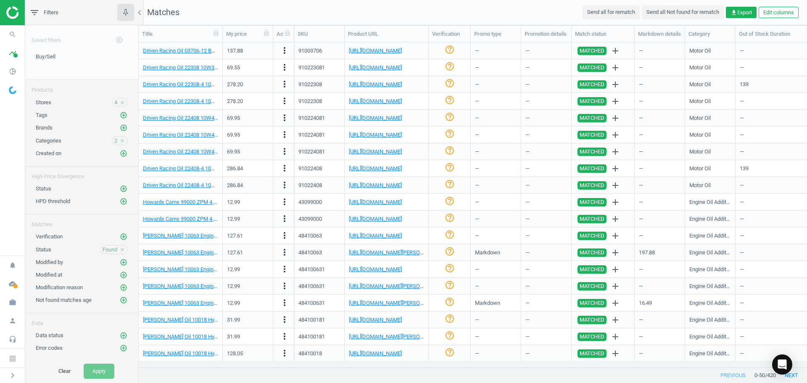
scroll to position [0, 0]
click at [189, 51] on link "Driven Racing Oil 03706-12 BR40 10W40 Break In Motor Oil 12 Quart" at bounding box center [223, 50] width 161 height 6
click at [366, 51] on link "https://www.summitracing.com/parts/jgr-03706-12" at bounding box center [375, 50] width 53 height 6
click at [448, 51] on icon "check_circle_outline" at bounding box center [449, 50] width 10 height 10
click at [391, 5] on nav "Matches Send all for rematch Send all Not found for rematch get_app Export Edit…" at bounding box center [473, 12] width 668 height 25
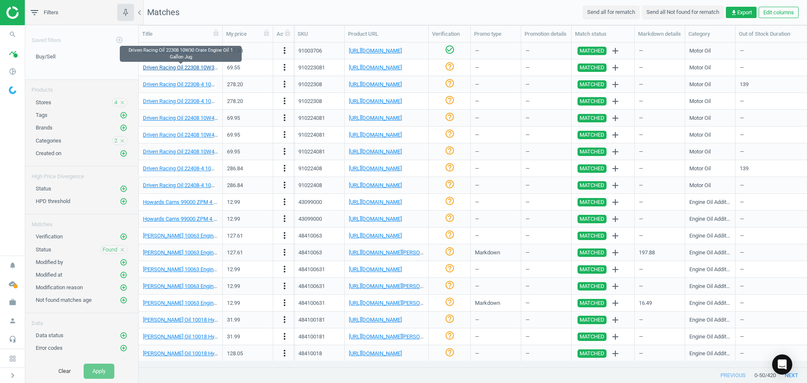
click at [201, 68] on link "Driven Racing Oil 22308 10W30 Crate Engine Oil 1 Gallon Jug" at bounding box center [215, 67] width 144 height 6
click at [358, 67] on link "https://www.summitracing.com/parts/jgr-22308" at bounding box center [375, 67] width 53 height 6
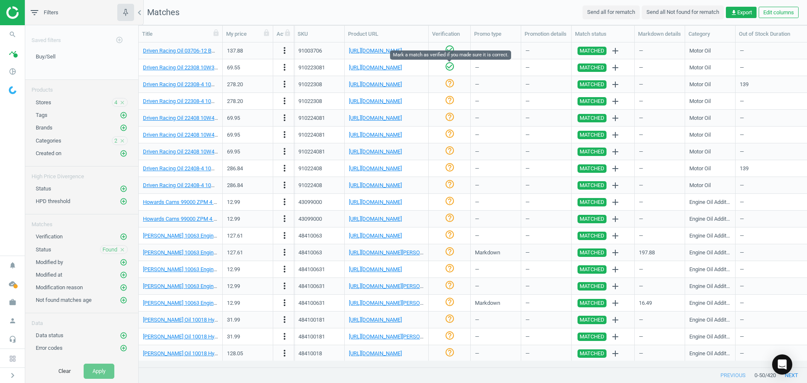
click at [450, 67] on icon "check_circle_outline" at bounding box center [449, 66] width 10 height 10
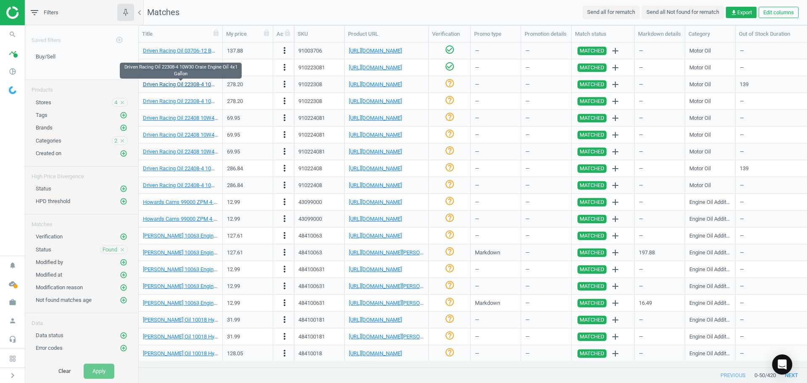
click at [187, 84] on link "Driven Racing Oil 22308-4 10W30 Crate Engine Oil 4x1 Gallon" at bounding box center [215, 84] width 144 height 6
click at [384, 84] on link "https://www.summitracing.com/parts/jgr-22308-4?srsltid=AfmBOor_4gWCDJQjGb9QJmqx…" at bounding box center [375, 84] width 53 height 6
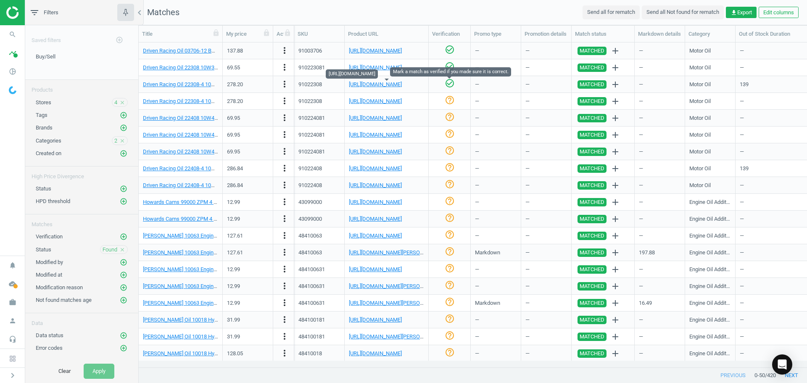
click at [450, 84] on icon "check_circle_outline" at bounding box center [449, 83] width 10 height 10
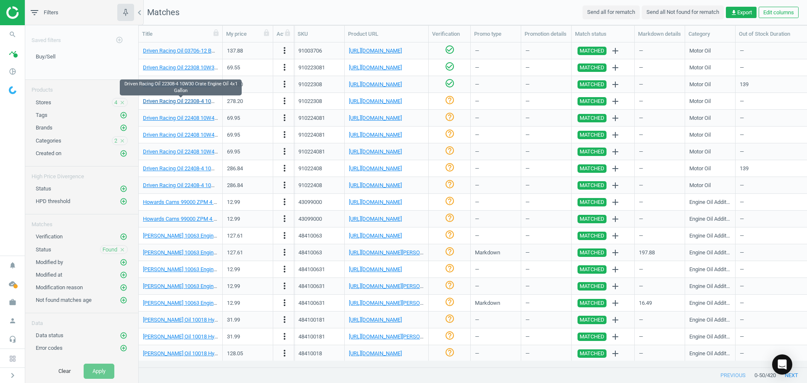
click at [182, 99] on link "Driven Racing Oil 22308-4 10W30 Crate Engine Oil 4x1 Gallon" at bounding box center [215, 101] width 144 height 6
click at [395, 100] on link "https://www.jegs.com/i/Driven-Racing-Oil/499/22308-4/10002/-1" at bounding box center [375, 101] width 53 height 6
click at [189, 102] on link "Driven Racing Oil 22308-4 10W30 Crate Engine Oil 4x1 Gallon" at bounding box center [215, 101] width 144 height 6
click at [450, 101] on icon "check_circle_outline" at bounding box center [449, 100] width 10 height 10
